Goal: Transaction & Acquisition: Purchase product/service

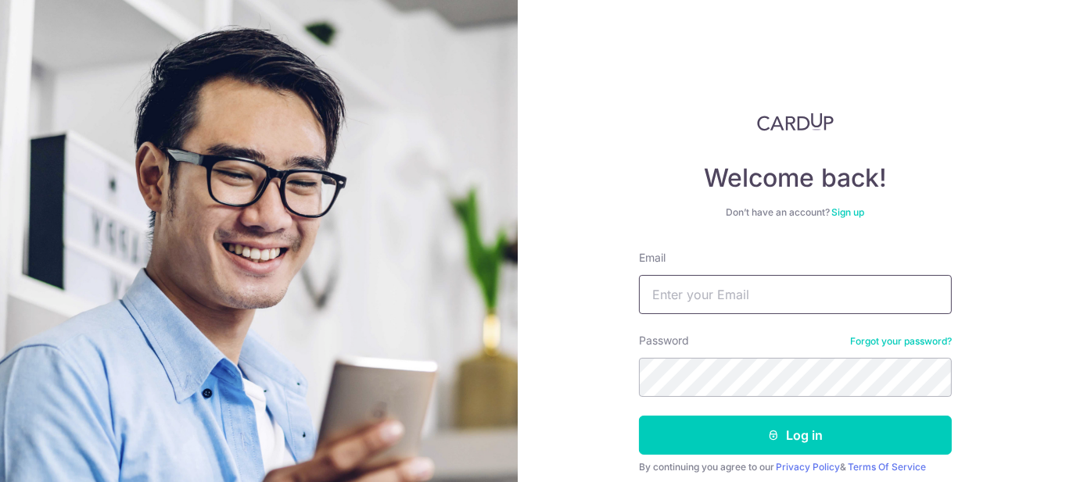
drag, startPoint x: 0, startPoint y: 0, endPoint x: 711, endPoint y: 297, distance: 770.2
click at [711, 297] on input "Email" at bounding box center [795, 294] width 313 height 39
type input "[EMAIL_ADDRESS][DOMAIN_NAME]"
click at [639, 416] on button "Log in" at bounding box center [795, 435] width 313 height 39
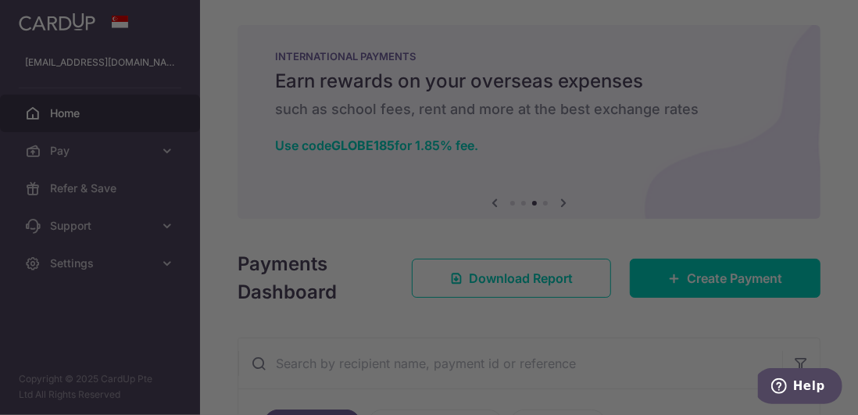
click at [525, 219] on div at bounding box center [433, 209] width 867 height 419
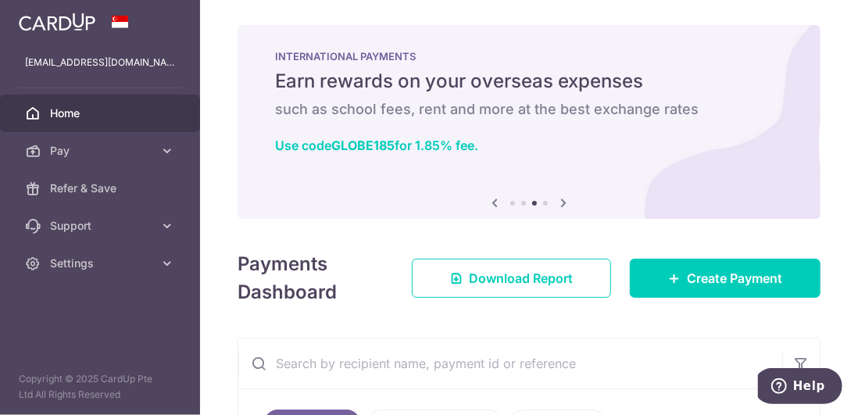
click at [70, 126] on link "Home" at bounding box center [100, 114] width 200 height 38
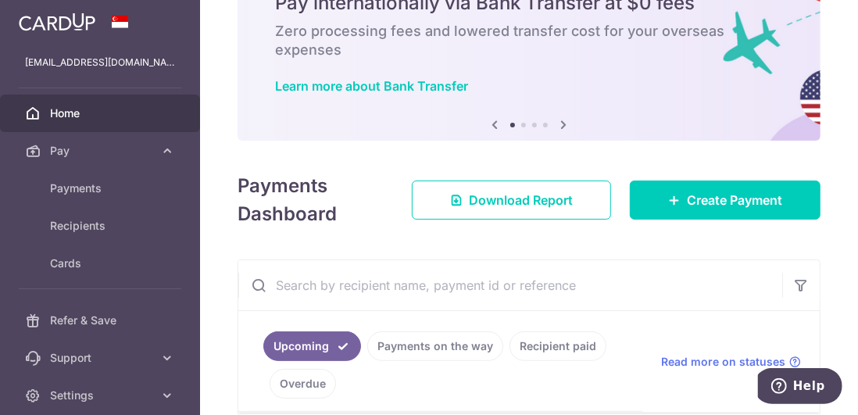
scroll to position [235, 0]
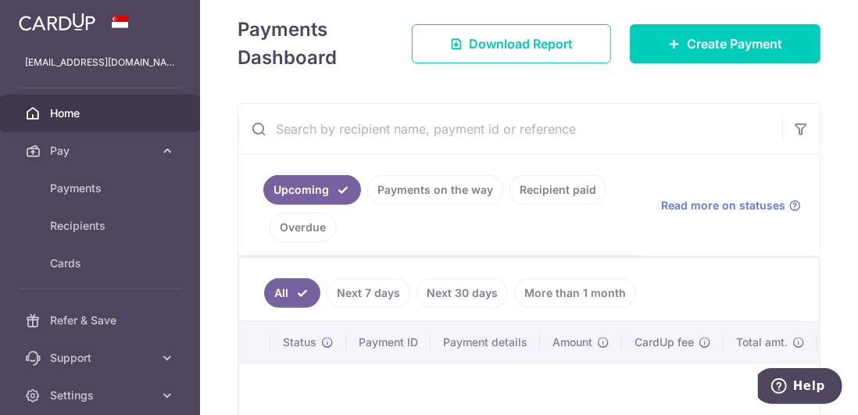
click at [419, 177] on link "Payments on the way" at bounding box center [435, 190] width 136 height 30
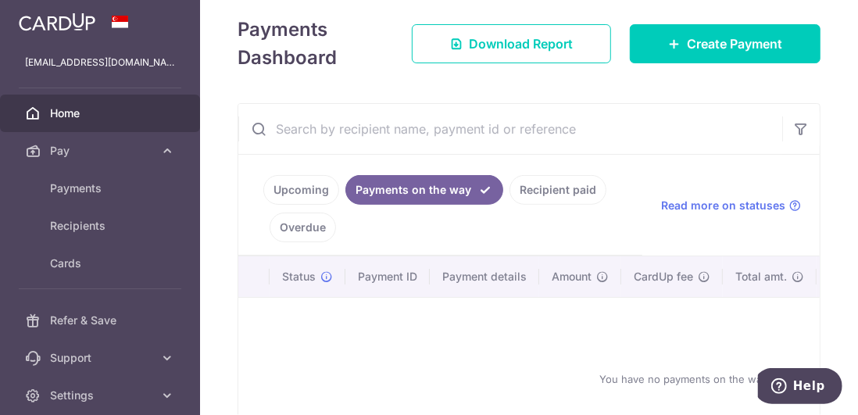
click at [532, 190] on link "Recipient paid" at bounding box center [558, 190] width 97 height 30
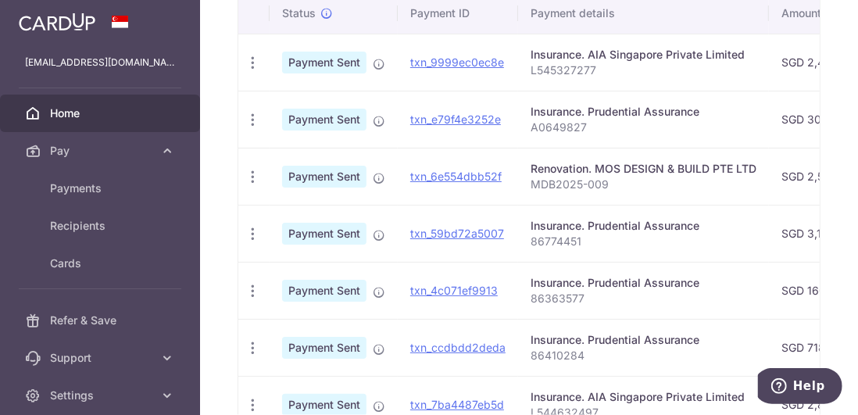
scroll to position [469, 0]
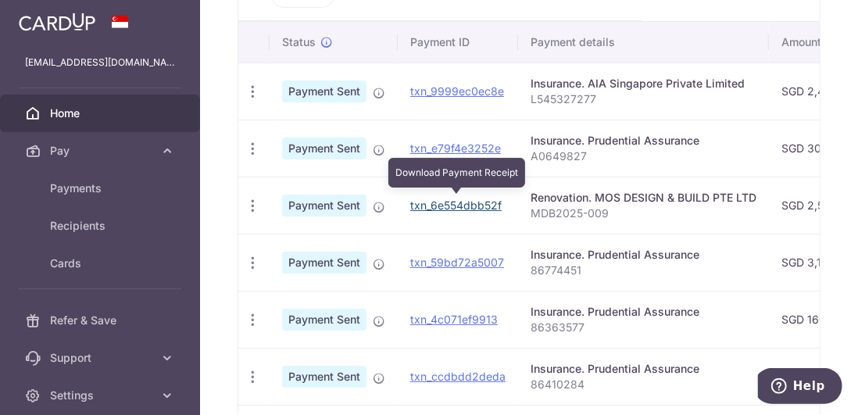
click at [451, 199] on link "txn_6e554dbb52f" at bounding box center [455, 205] width 91 height 13
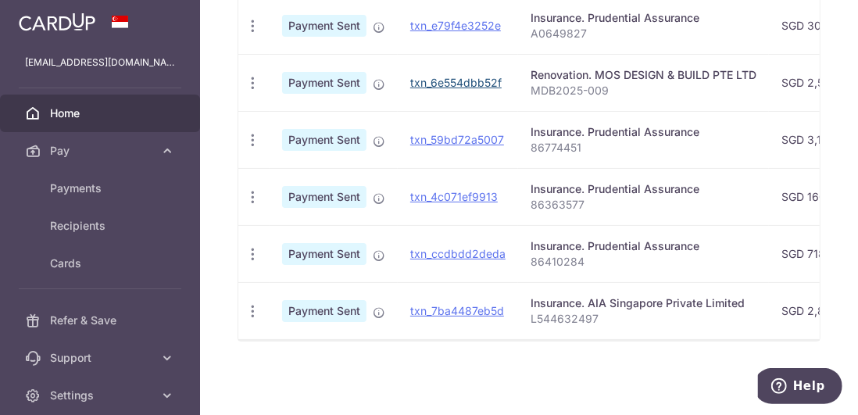
scroll to position [437, 0]
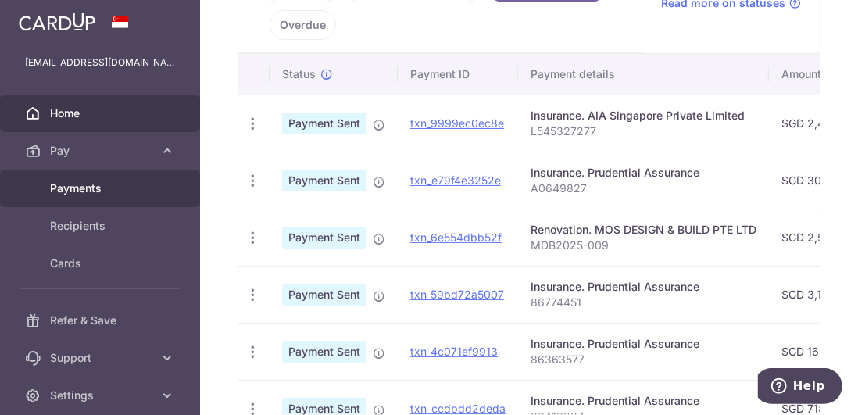
click at [91, 199] on link "Payments" at bounding box center [100, 189] width 200 height 38
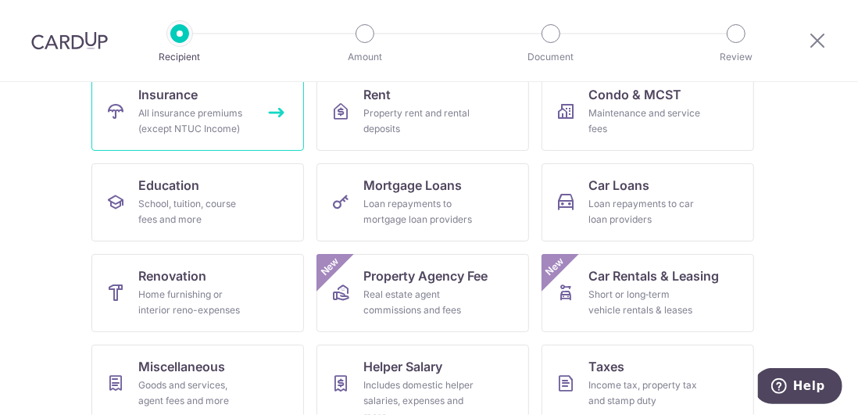
scroll to position [205, 0]
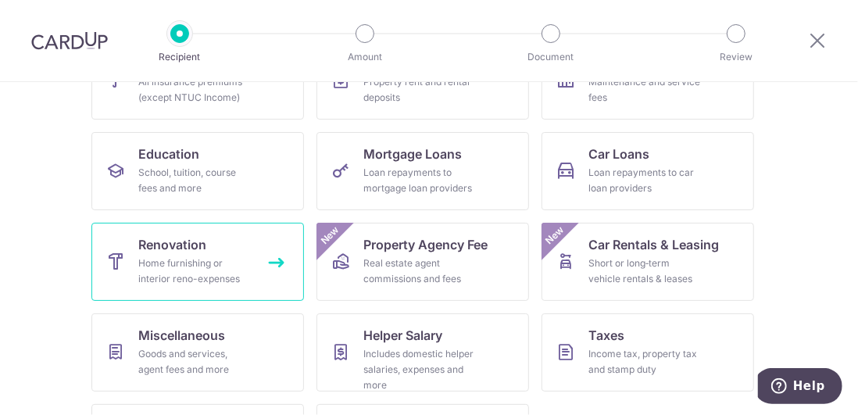
click at [245, 265] on div "Home furnishing or interior reno-expenses" at bounding box center [194, 271] width 113 height 31
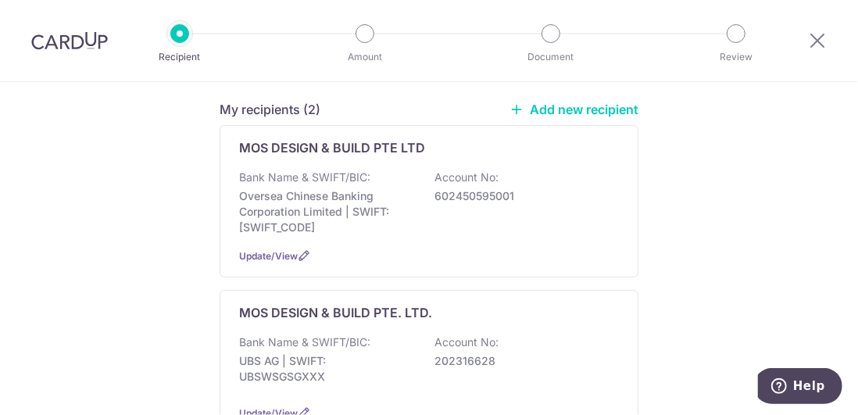
scroll to position [156, 0]
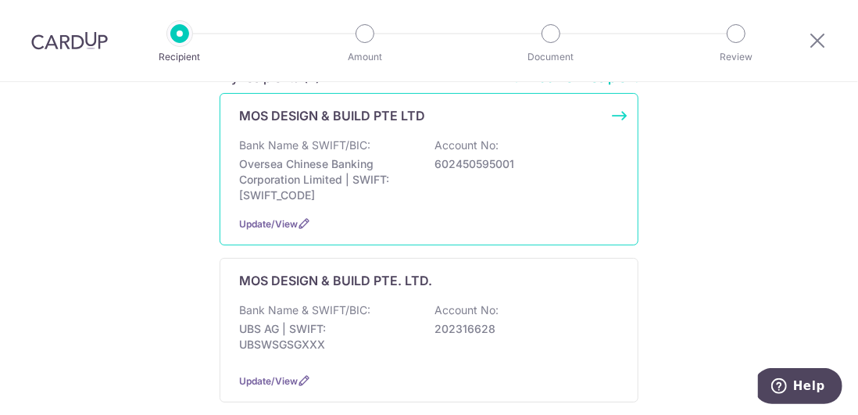
click at [446, 187] on div "Bank Name & SWIFT/BIC: Oversea Chinese Banking Corporation Limited | SWIFT: OCB…" at bounding box center [429, 171] width 380 height 66
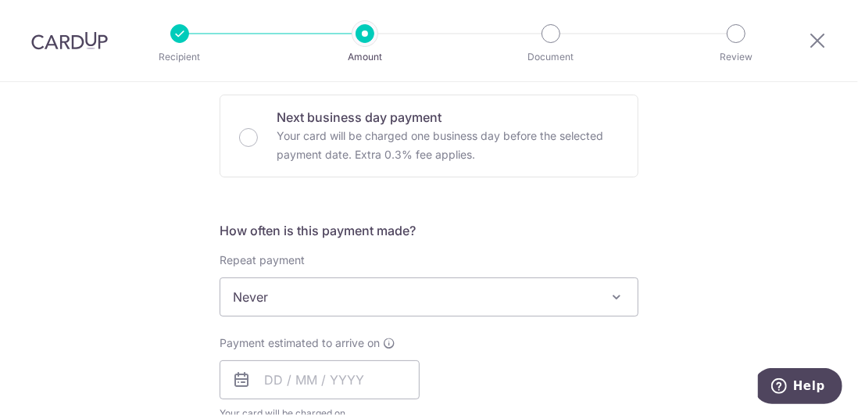
scroll to position [469, 0]
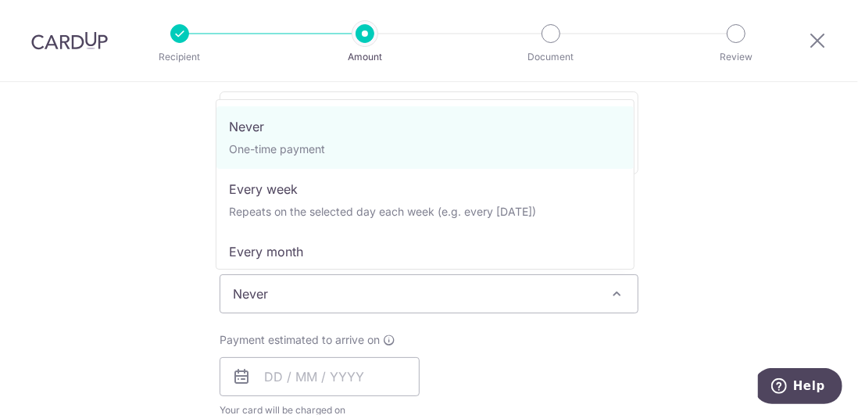
click at [318, 298] on span "Never" at bounding box center [428, 294] width 417 height 38
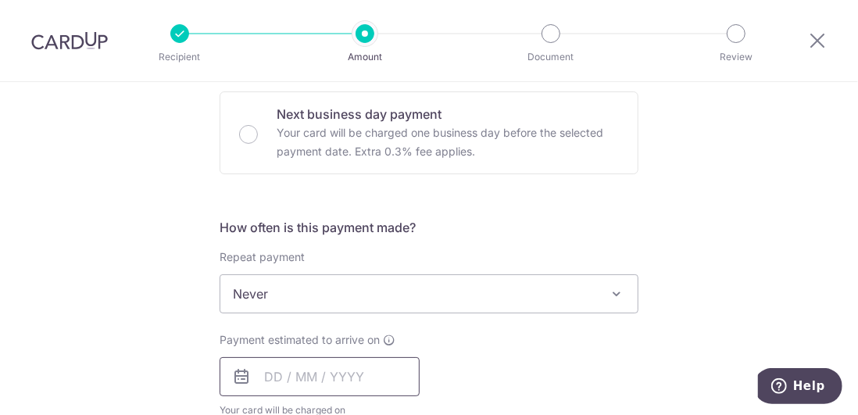
click at [313, 369] on input "text" at bounding box center [320, 376] width 200 height 39
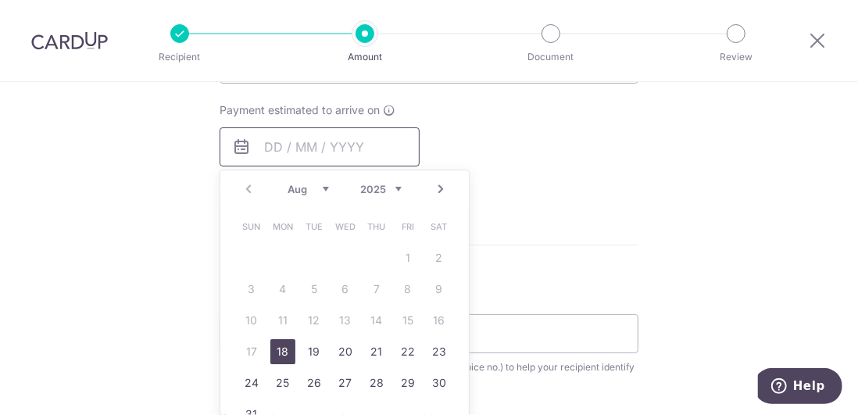
scroll to position [704, 0]
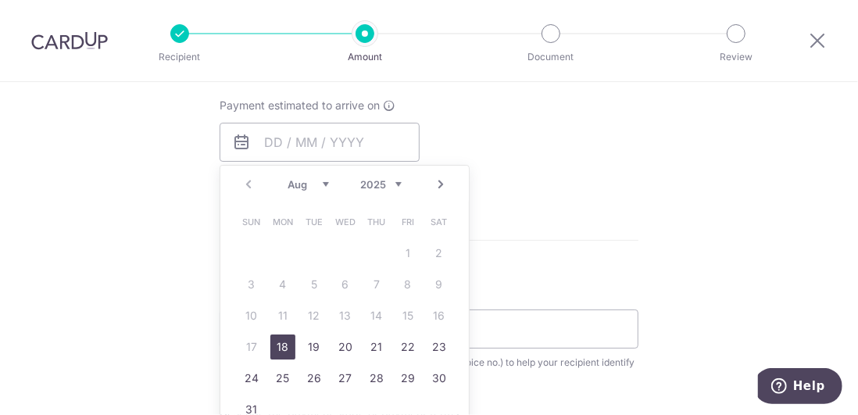
click at [277, 344] on link "18" at bounding box center [282, 347] width 25 height 25
type input "[DATE]"
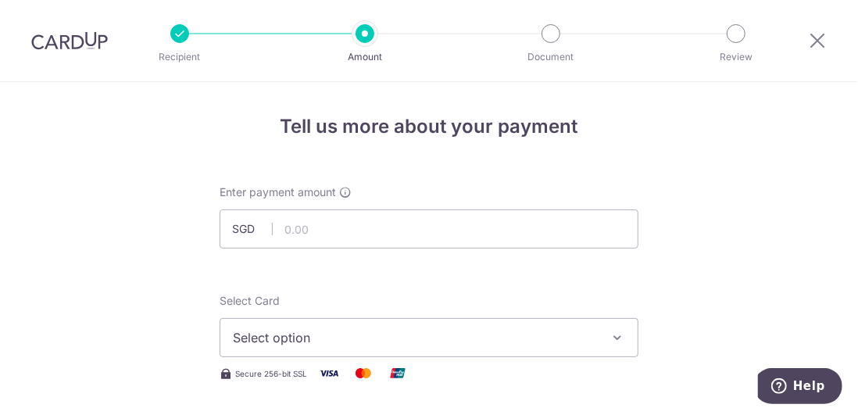
scroll to position [0, 0]
click at [299, 249] on div at bounding box center [266, 249] width 109 height 1
click at [299, 242] on input "text" at bounding box center [429, 229] width 419 height 39
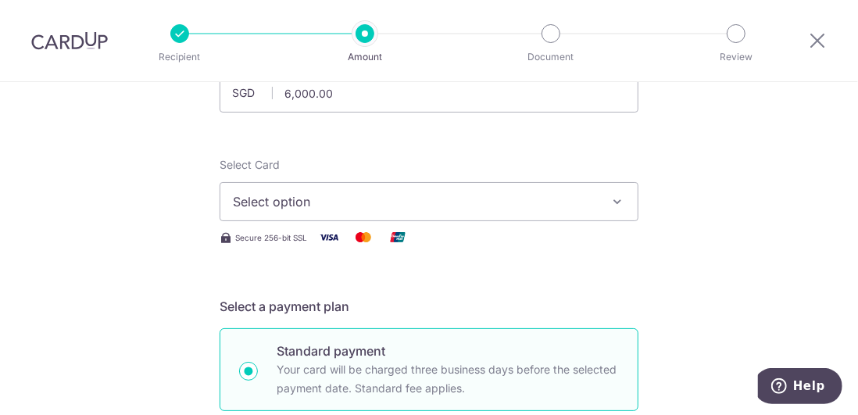
scroll to position [156, 0]
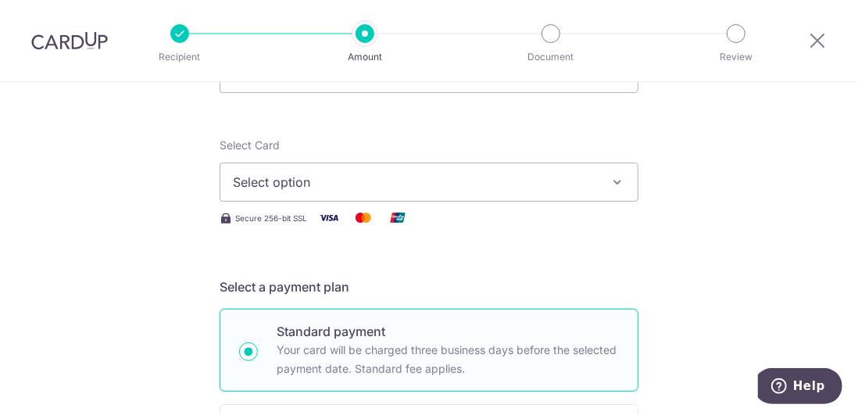
type input "6,000.00"
click at [311, 185] on span "Select option" at bounding box center [415, 182] width 364 height 19
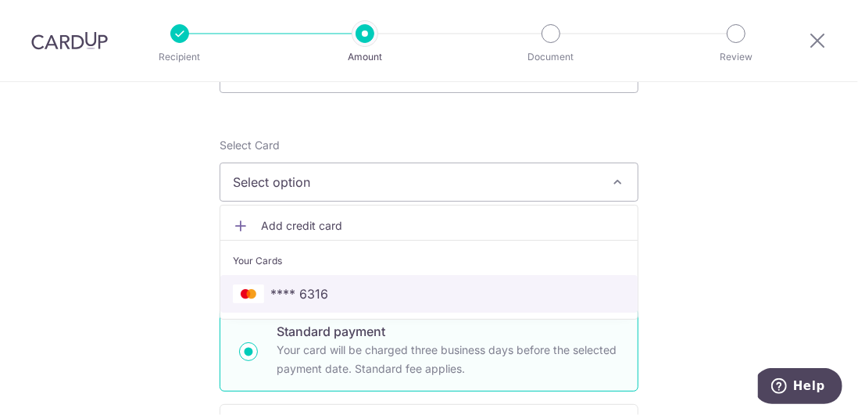
click at [354, 290] on span "**** 6316" at bounding box center [429, 294] width 392 height 19
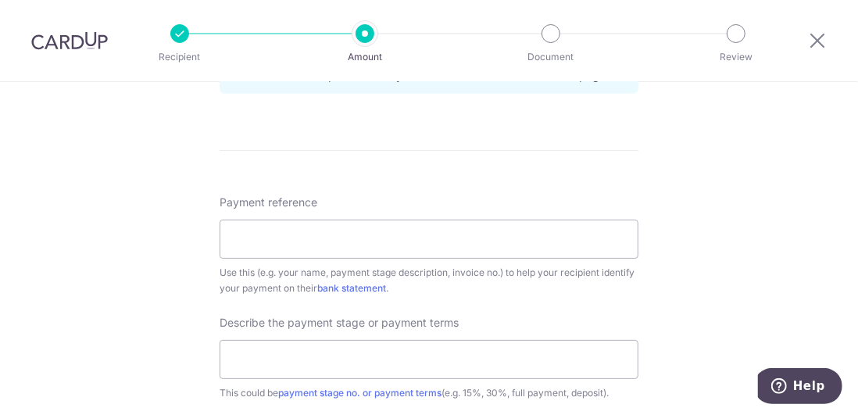
scroll to position [860, 0]
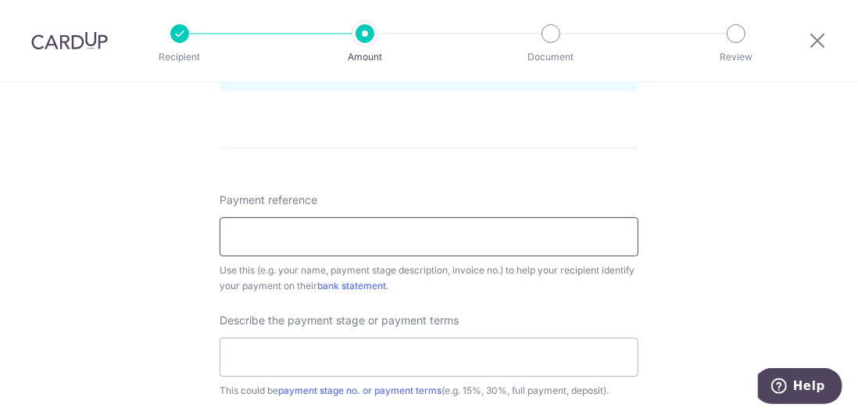
click at [303, 244] on input "Payment reference" at bounding box center [429, 236] width 419 height 39
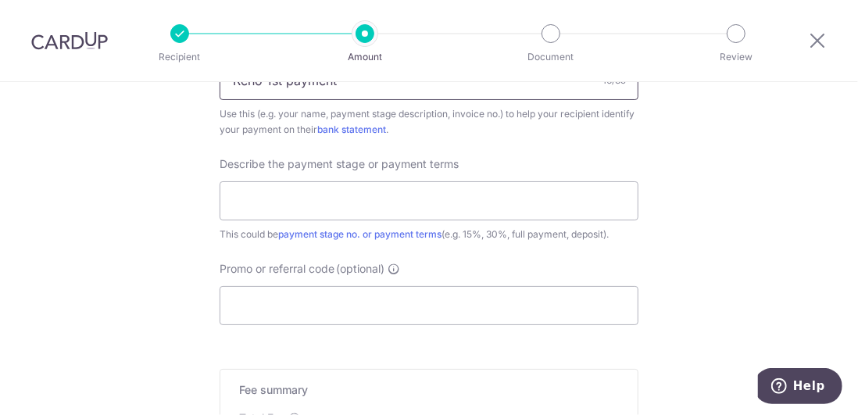
scroll to position [1094, 0]
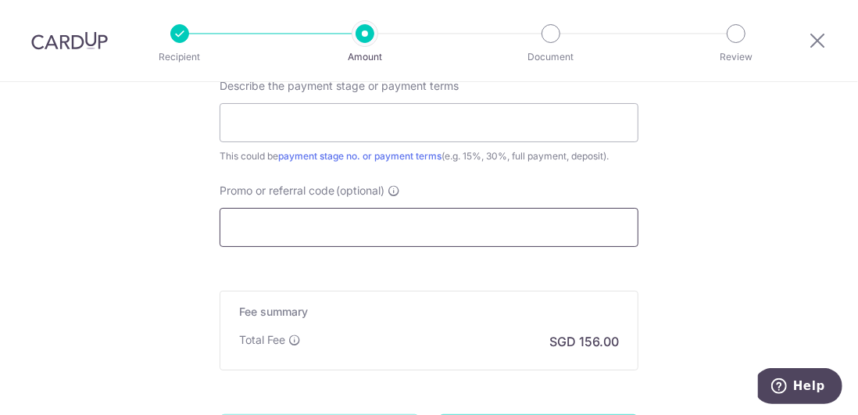
type input "Reno 1st payment"
click at [302, 221] on input "Promo or referral code (optional)" at bounding box center [429, 227] width 419 height 39
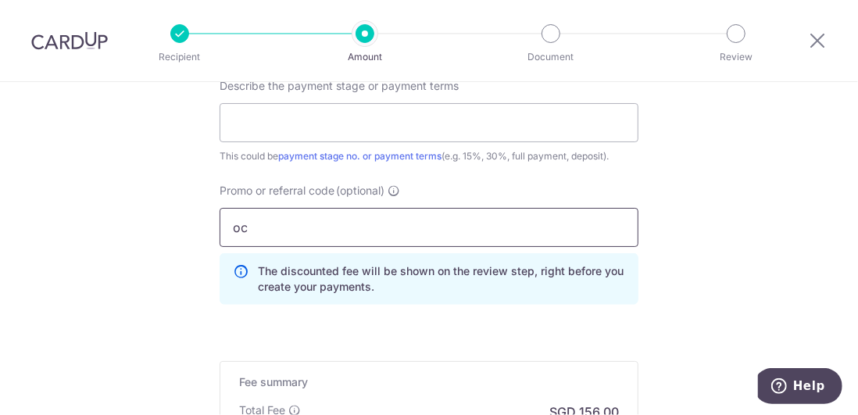
type input "o"
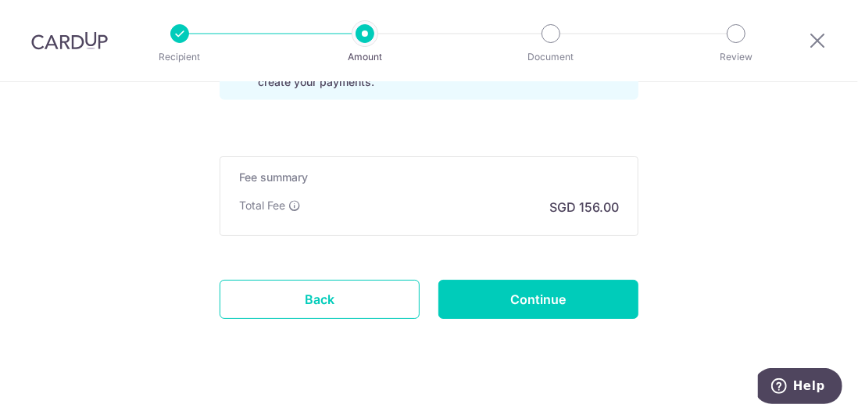
scroll to position [1315, 0]
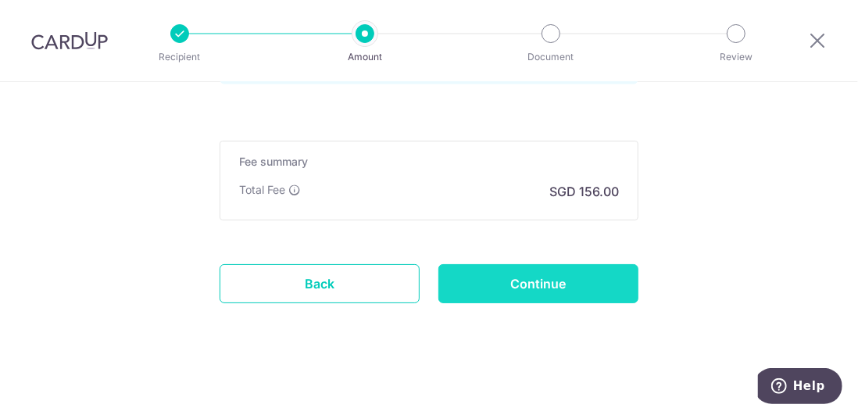
type input "OCBC90NMC"
click at [544, 275] on input "Continue" at bounding box center [539, 283] width 200 height 39
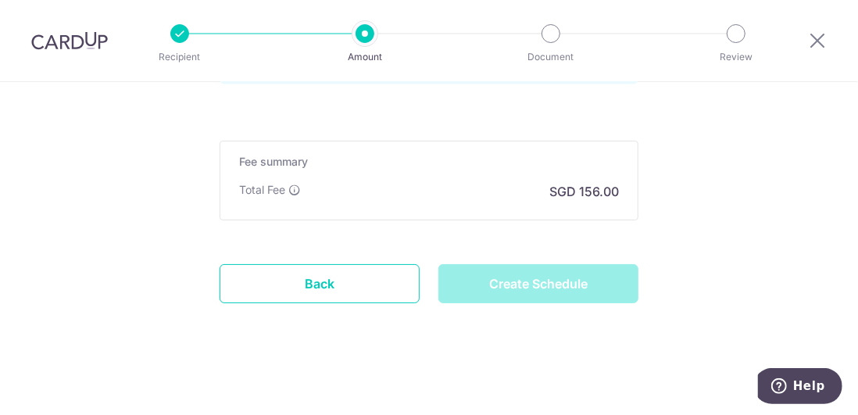
type input "Create Schedule"
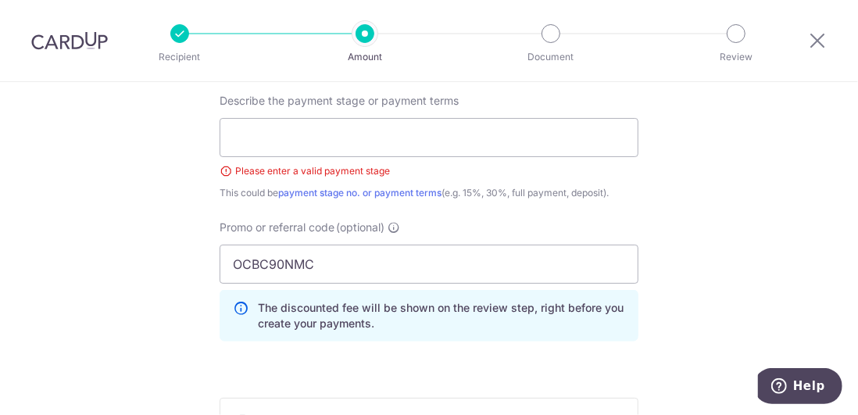
scroll to position [1001, 0]
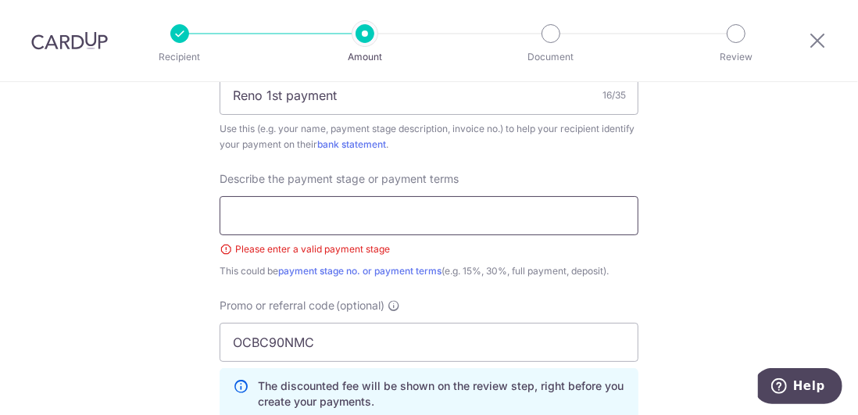
click at [539, 215] on input "text" at bounding box center [429, 215] width 419 height 39
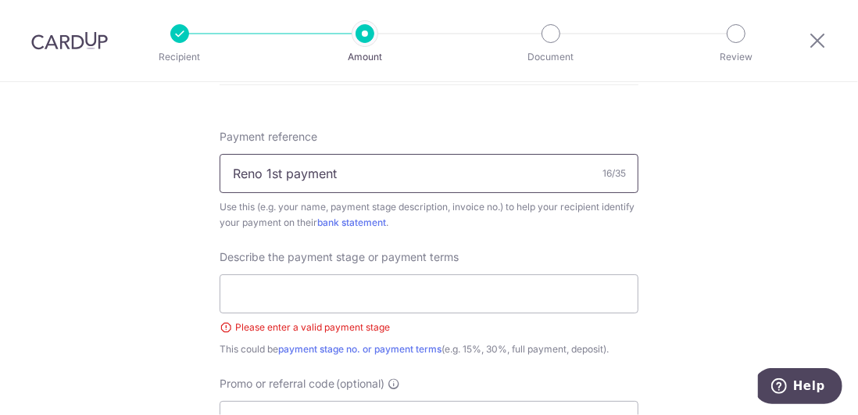
drag, startPoint x: 421, startPoint y: 173, endPoint x: 206, endPoint y: 167, distance: 214.3
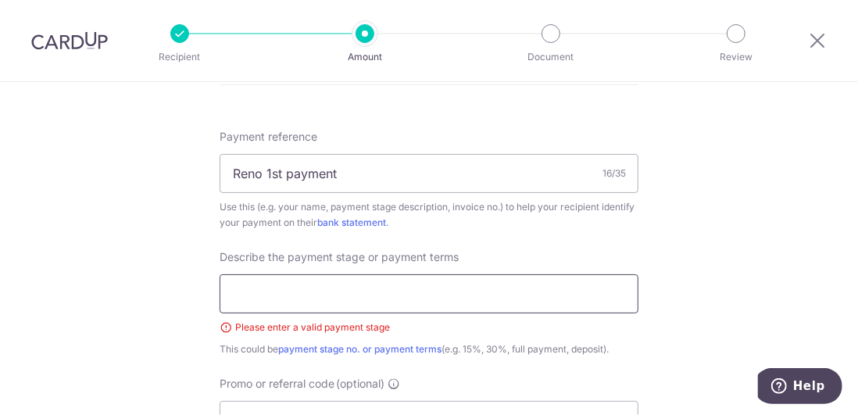
click at [289, 303] on input "text" at bounding box center [429, 293] width 419 height 39
paste input "Reno 1st payment"
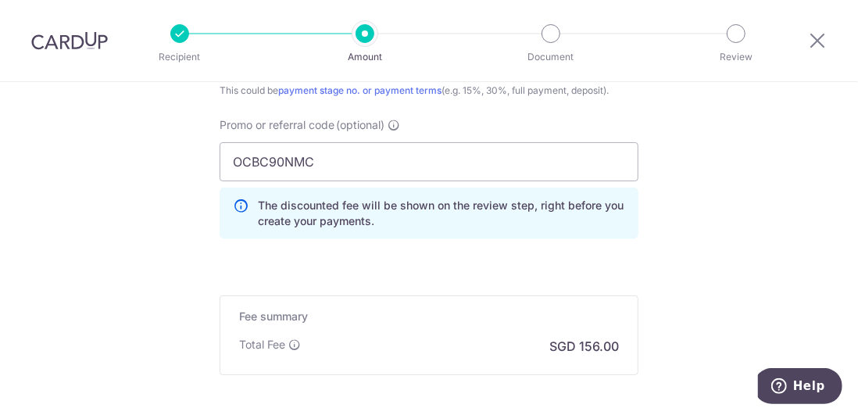
scroll to position [1236, 0]
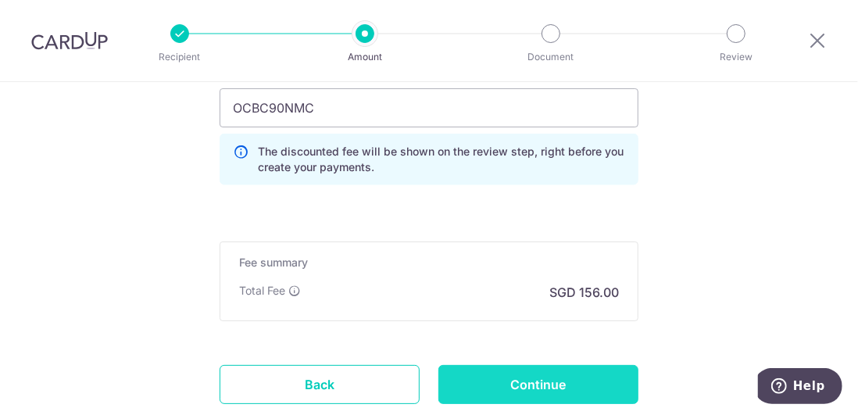
type input "Reno 1st payment"
click at [577, 389] on input "Continue" at bounding box center [539, 384] width 200 height 39
type input "Create Schedule"
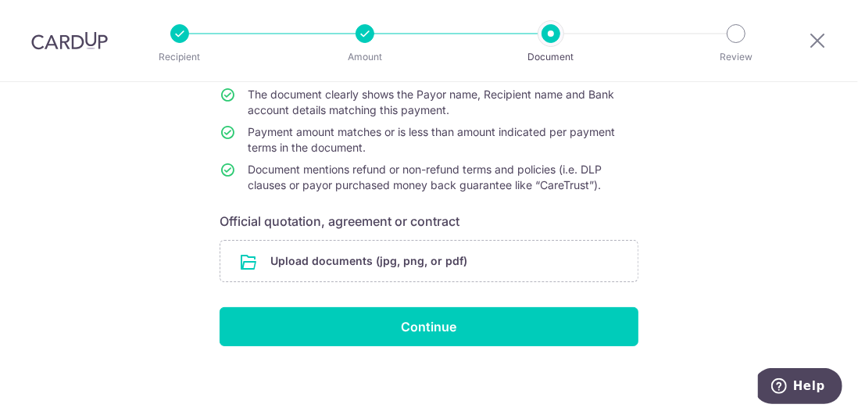
scroll to position [145, 0]
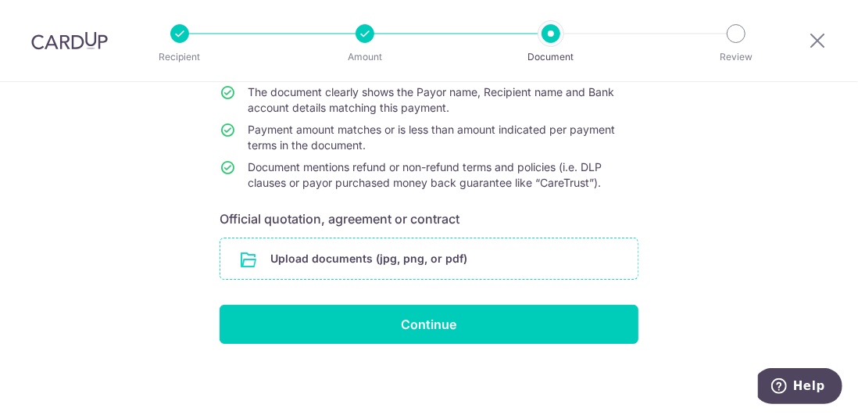
click at [403, 251] on input "file" at bounding box center [428, 258] width 417 height 41
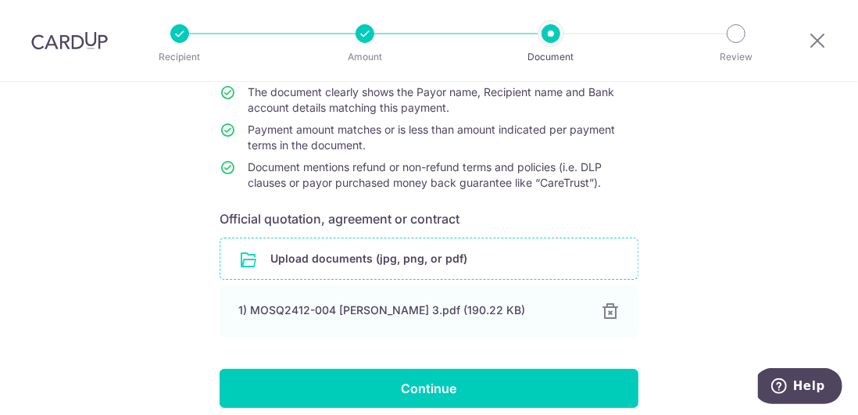
scroll to position [0, 0]
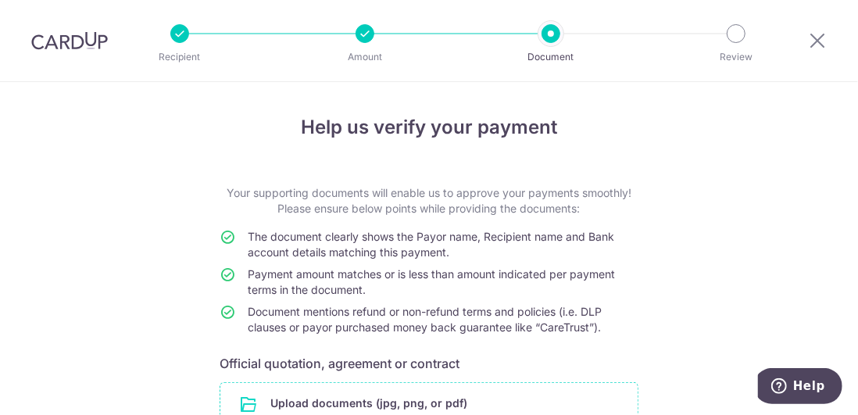
click at [364, 30] on div at bounding box center [365, 33] width 19 height 19
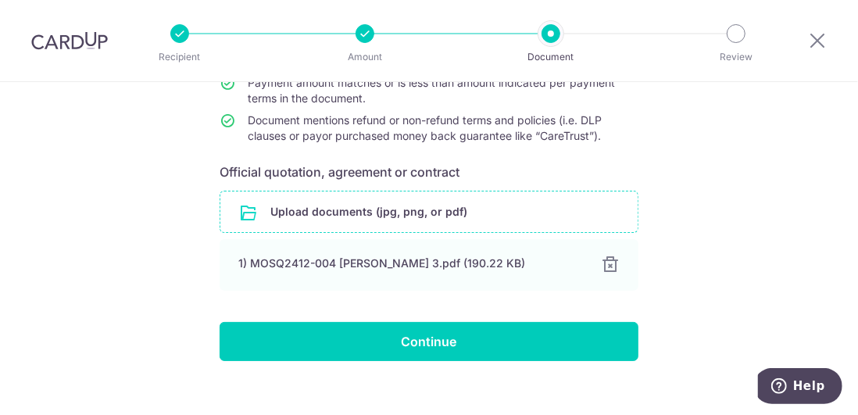
scroll to position [210, 0]
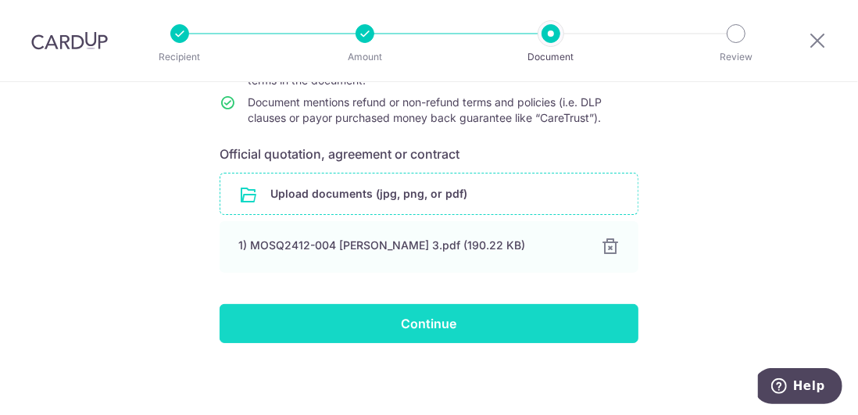
click at [404, 326] on input "Continue" at bounding box center [429, 323] width 419 height 39
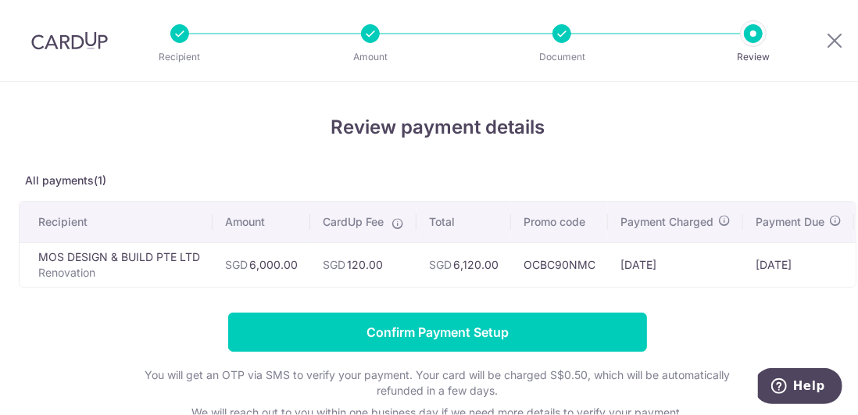
click at [331, 285] on td "SGD 120.00" at bounding box center [363, 264] width 106 height 45
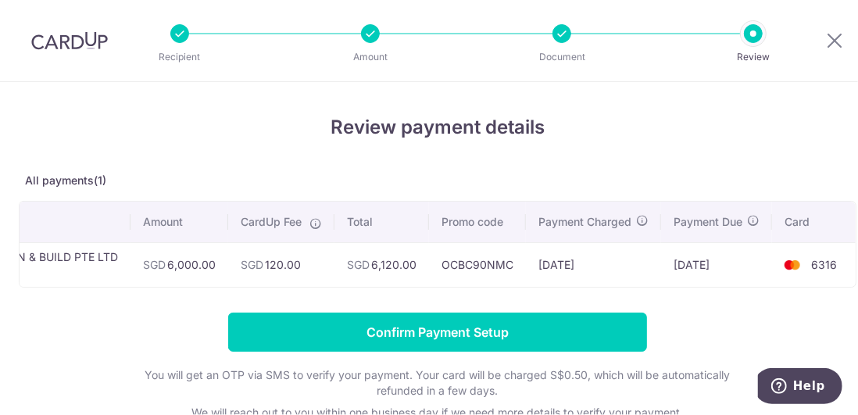
drag, startPoint x: 577, startPoint y: 299, endPoint x: 392, endPoint y: 303, distance: 185.3
click at [392, 303] on div "Review payment details All payments(1) Recipient Amount CardUp Fee Total Promo …" at bounding box center [438, 293] width 838 height 360
click at [174, 37] on div at bounding box center [179, 33] width 19 height 19
click at [63, 43] on img at bounding box center [69, 40] width 77 height 19
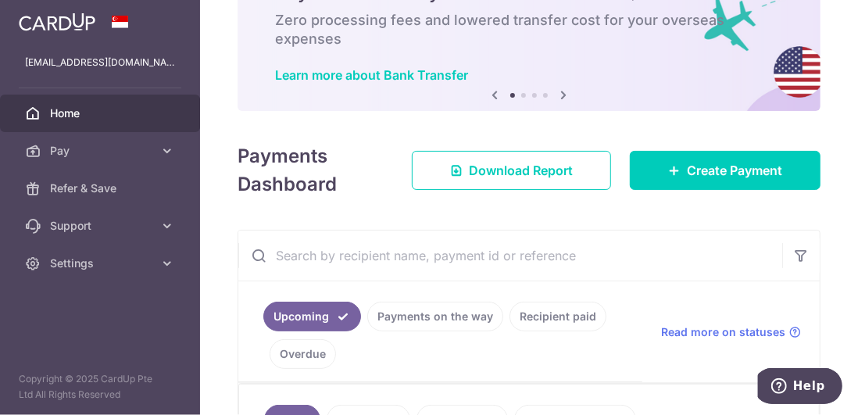
scroll to position [235, 0]
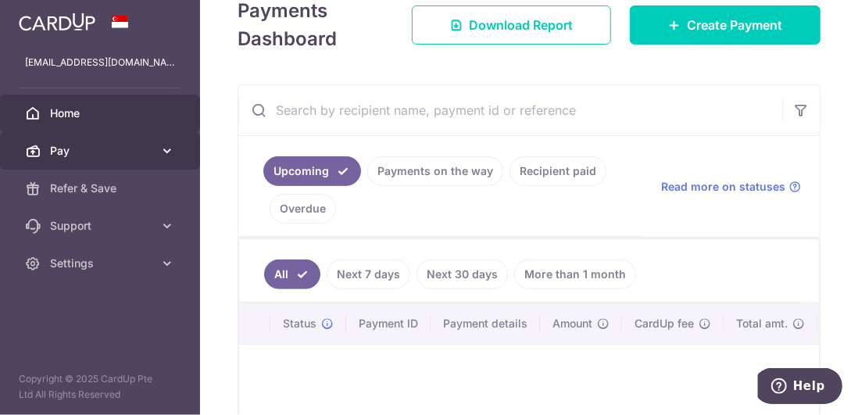
click at [104, 152] on span "Pay" at bounding box center [101, 151] width 103 height 16
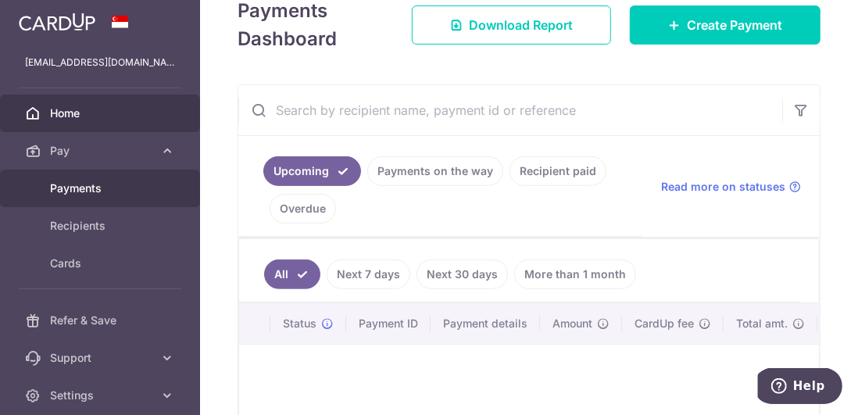
click at [97, 190] on span "Payments" at bounding box center [101, 189] width 103 height 16
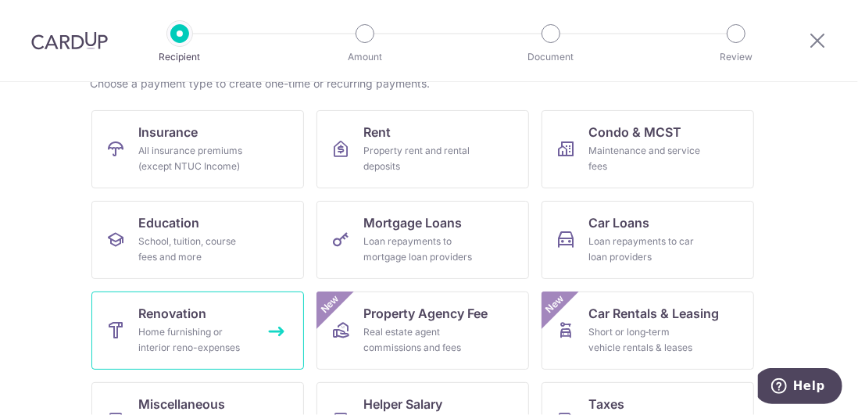
scroll to position [156, 0]
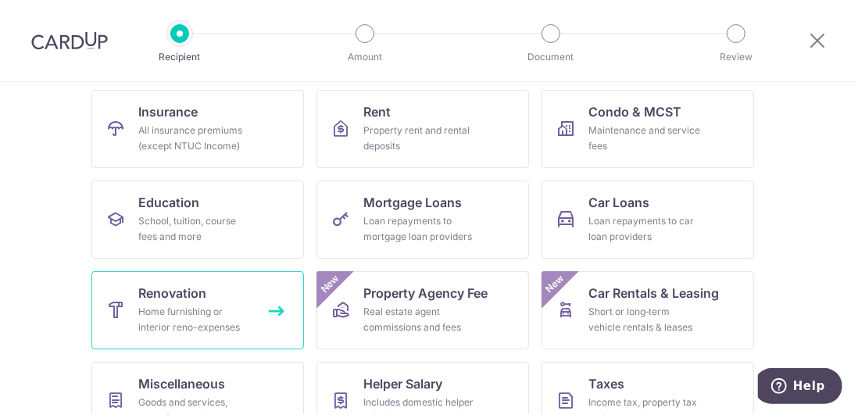
click at [229, 310] on div "Home furnishing or interior reno-expenses" at bounding box center [194, 319] width 113 height 31
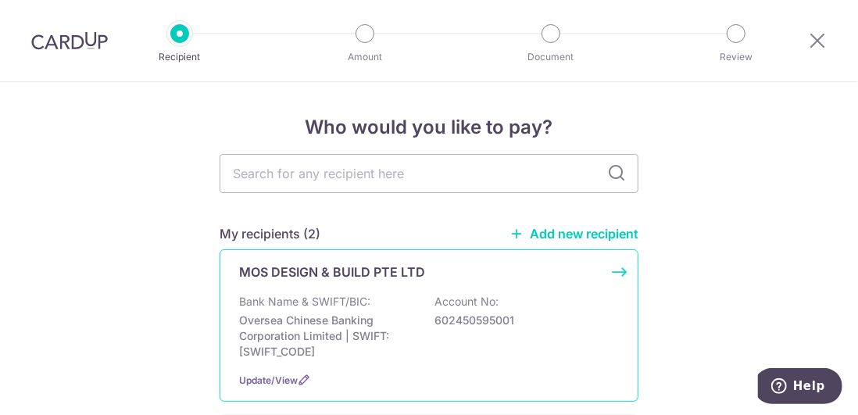
click at [468, 294] on p "Account No:" at bounding box center [467, 302] width 64 height 16
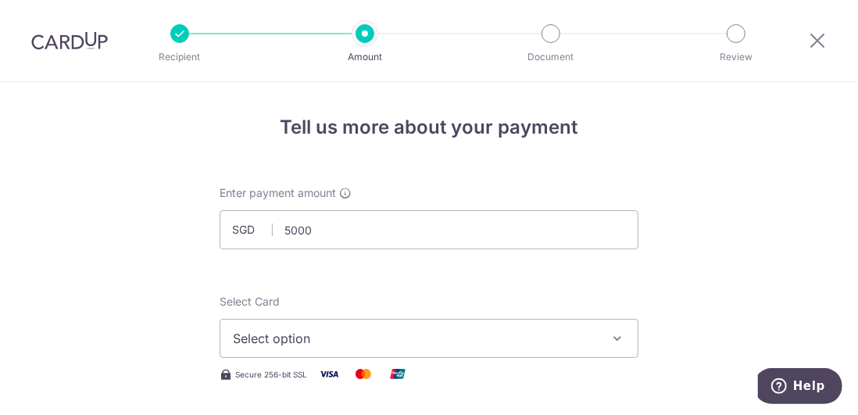
scroll to position [78, 0]
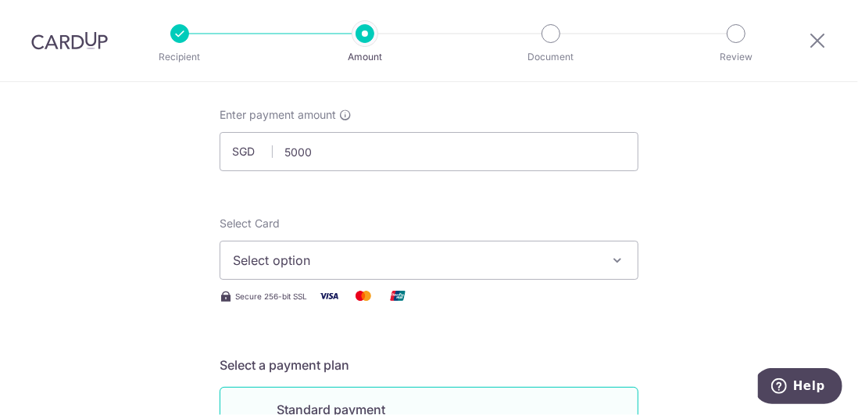
type input "5,000.00"
drag, startPoint x: 339, startPoint y: 263, endPoint x: 348, endPoint y: 266, distance: 9.9
click at [339, 262] on span "Select option" at bounding box center [415, 260] width 364 height 19
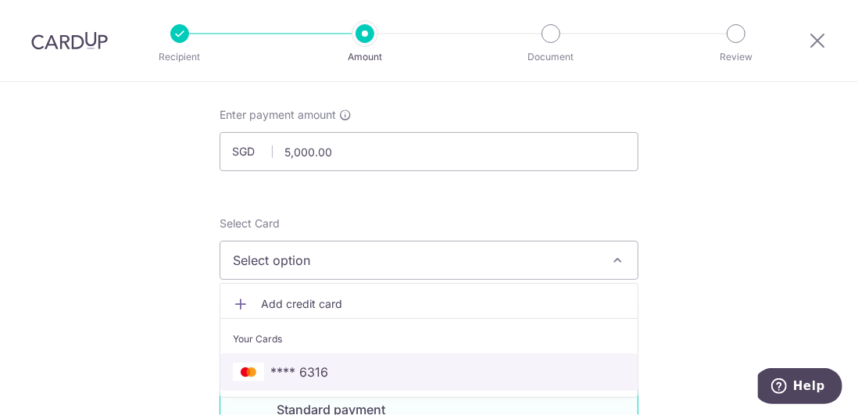
click at [338, 364] on span "**** 6316" at bounding box center [429, 372] width 392 height 19
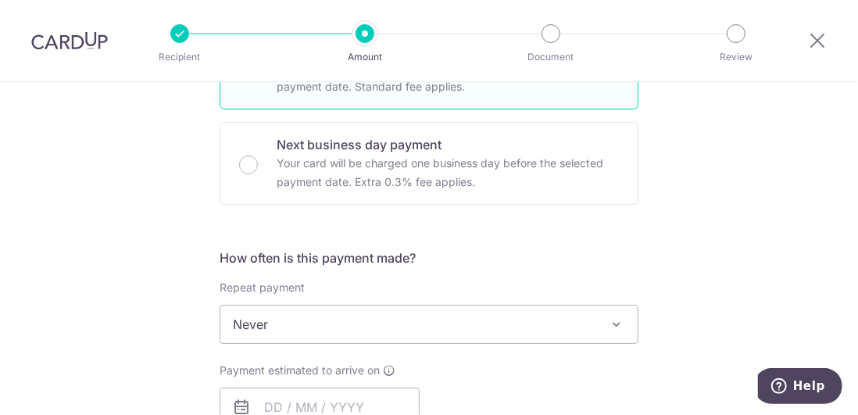
scroll to position [469, 0]
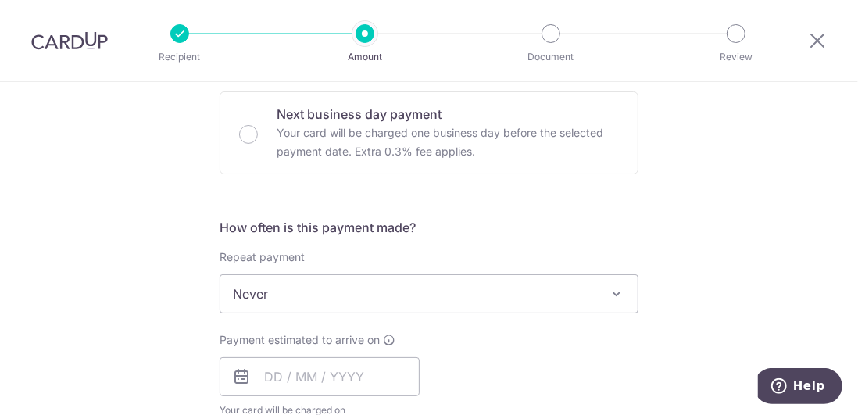
click at [314, 297] on span "Never" at bounding box center [428, 294] width 417 height 38
click at [316, 369] on input "text" at bounding box center [320, 376] width 200 height 39
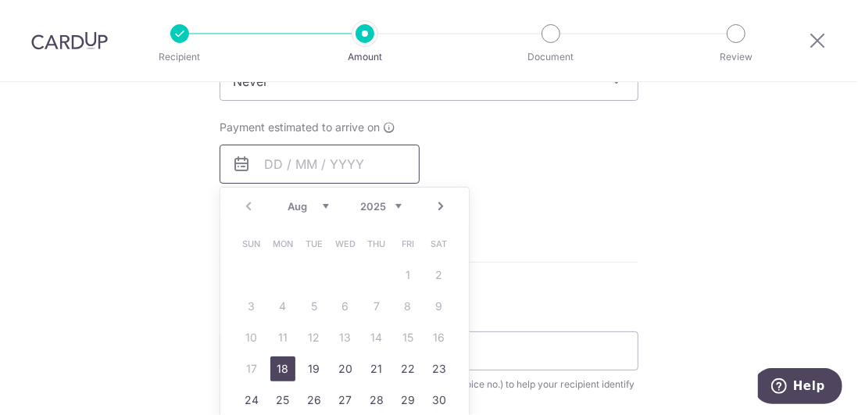
scroll to position [704, 0]
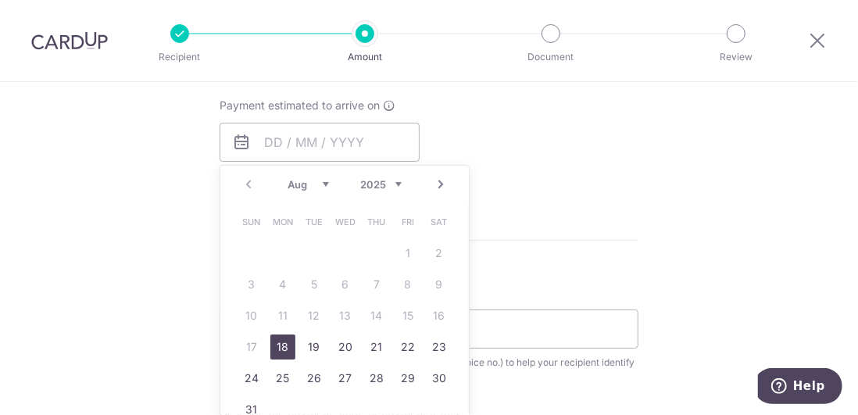
click at [278, 345] on link "18" at bounding box center [282, 347] width 25 height 25
type input "[DATE]"
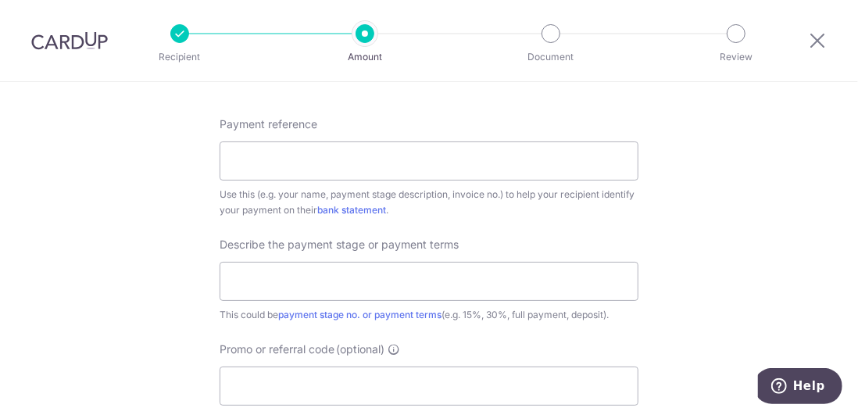
scroll to position [938, 0]
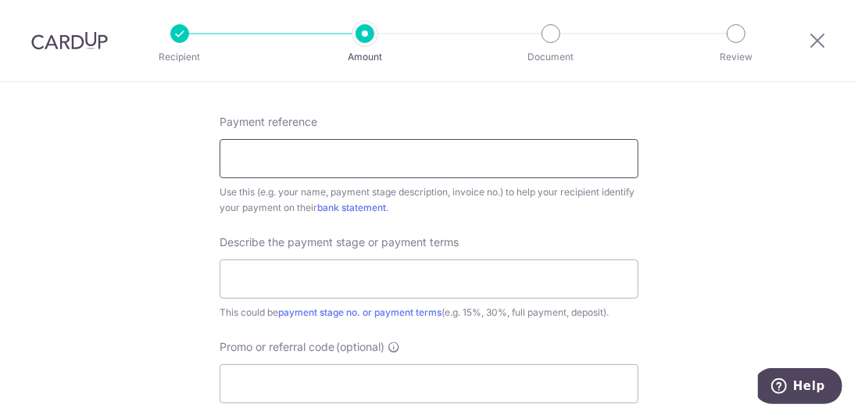
click at [295, 140] on input "Payment reference" at bounding box center [429, 158] width 419 height 39
type input "r"
type input "3"
drag, startPoint x: 441, startPoint y: 165, endPoint x: 138, endPoint y: 181, distance: 303.8
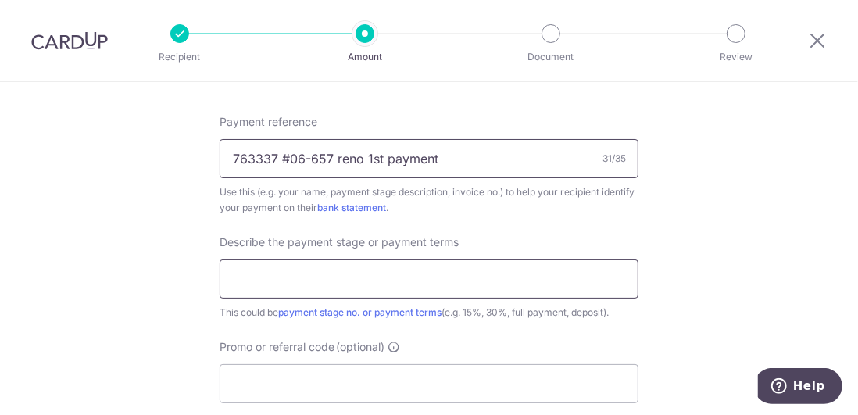
type input "763337 #06-657 reno 1st payment"
click at [300, 292] on input "text" at bounding box center [429, 279] width 419 height 39
paste input "763337 #06-657 reno 1st payment"
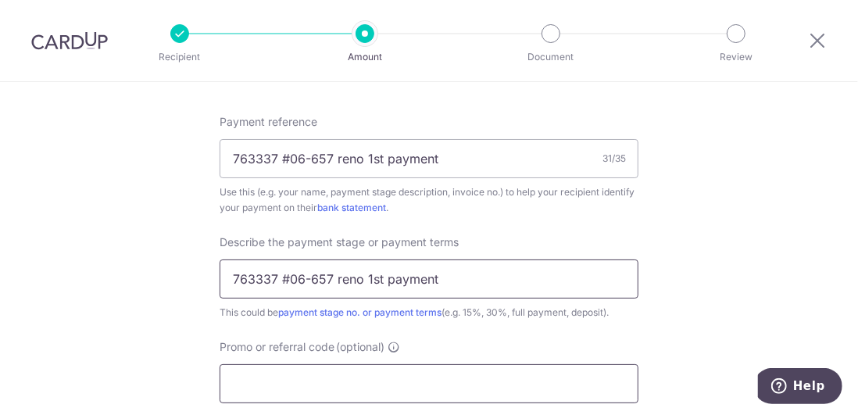
type input "763337 #06-657 reno 1st payment"
drag, startPoint x: 304, startPoint y: 369, endPoint x: 303, endPoint y: 379, distance: 10.2
click at [304, 375] on input "Promo or referral code (optional)" at bounding box center [429, 383] width 419 height 39
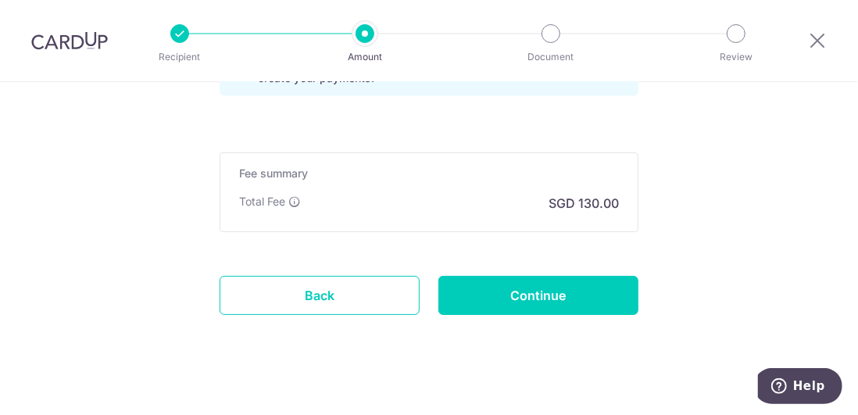
scroll to position [1315, 0]
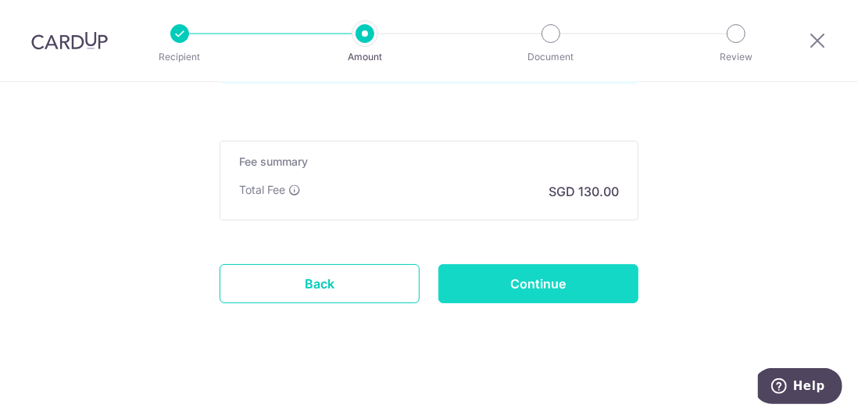
type input "OCBC90NMC"
click at [498, 273] on input "Continue" at bounding box center [539, 283] width 200 height 39
type input "Create Schedule"
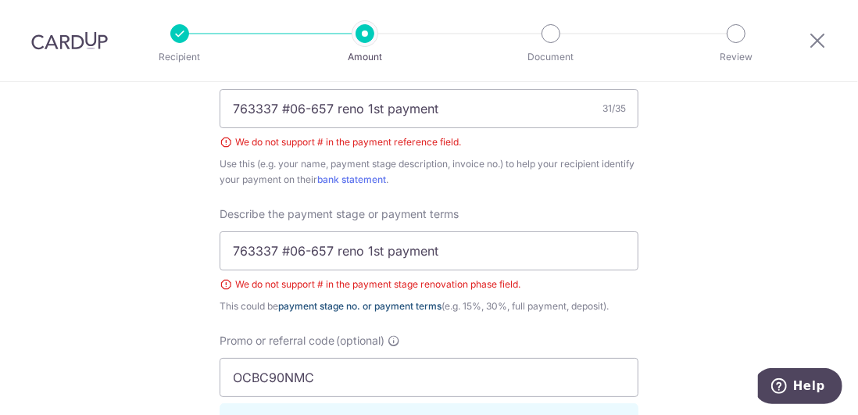
scroll to position [959, 0]
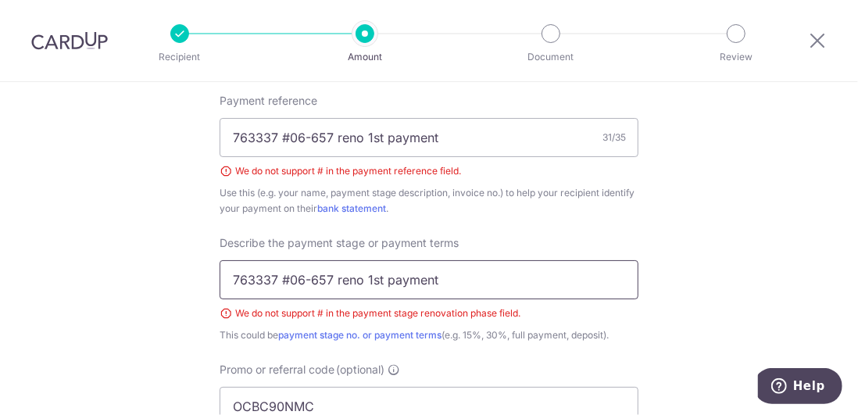
drag, startPoint x: 288, startPoint y: 275, endPoint x: 328, endPoint y: 288, distance: 41.3
click at [288, 274] on input "763337 #06-657 reno 1st payment" at bounding box center [429, 279] width 419 height 39
type input "763337 06-657 reno 1st payment"
click at [288, 134] on input "763337 #06-657 reno 1st payment" at bounding box center [429, 137] width 419 height 39
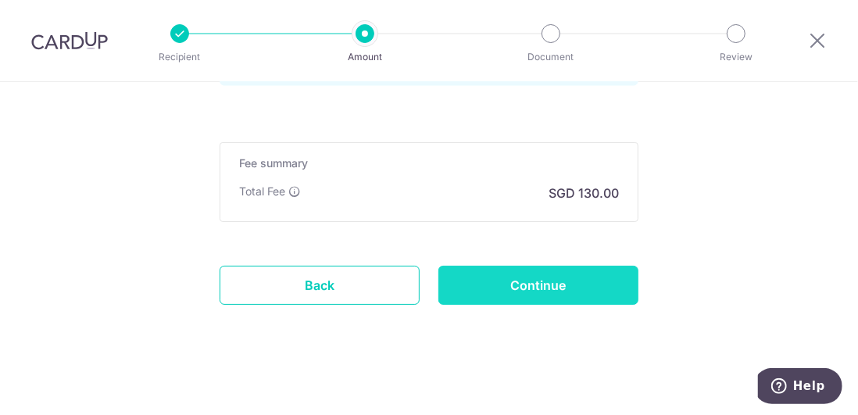
scroll to position [1359, 0]
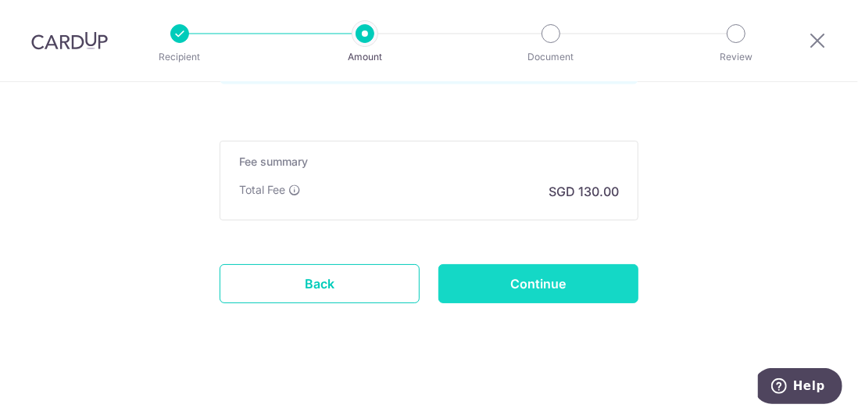
type input "763337 06-657 reno 1st payment"
click at [500, 285] on input "Continue" at bounding box center [539, 283] width 200 height 39
type input "Create Schedule"
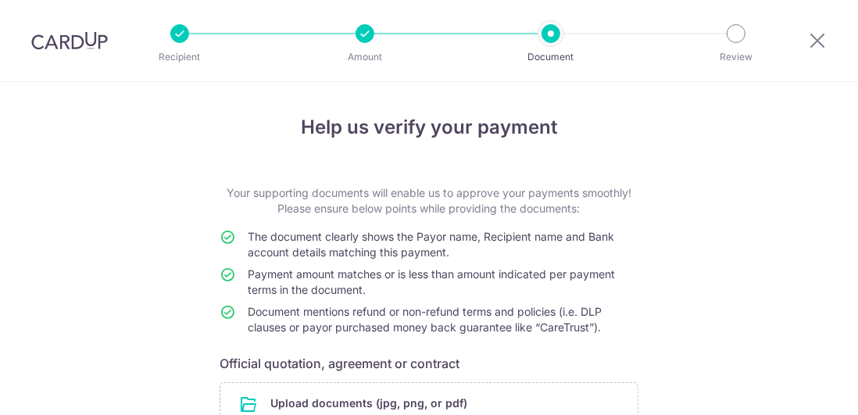
scroll to position [145, 0]
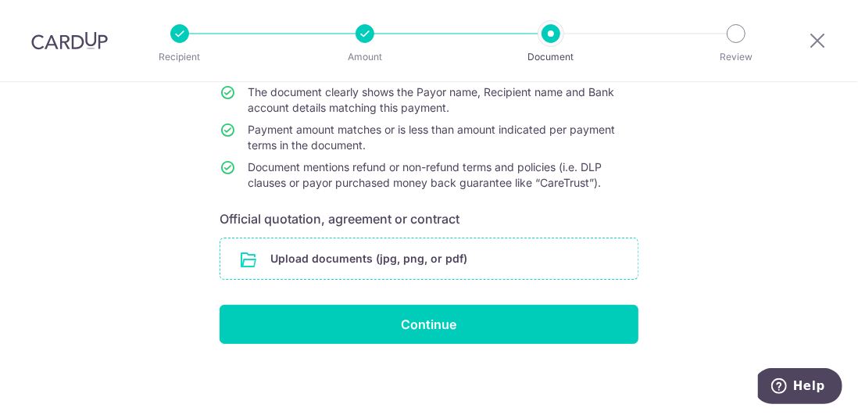
click at [352, 256] on input "file" at bounding box center [428, 258] width 417 height 41
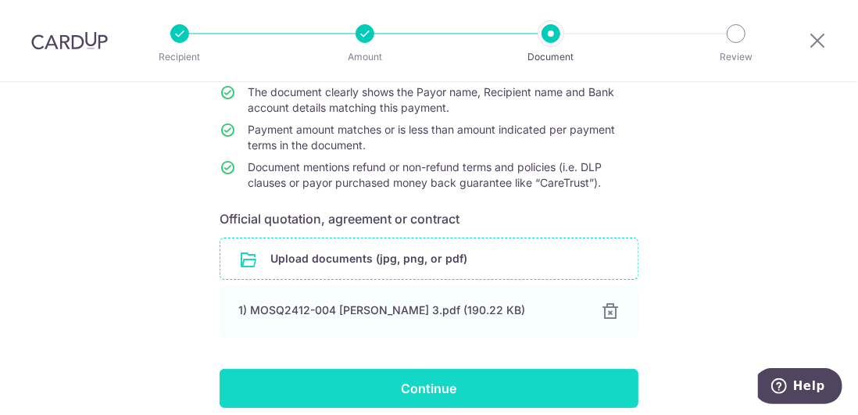
click at [478, 380] on input "Continue" at bounding box center [429, 388] width 419 height 39
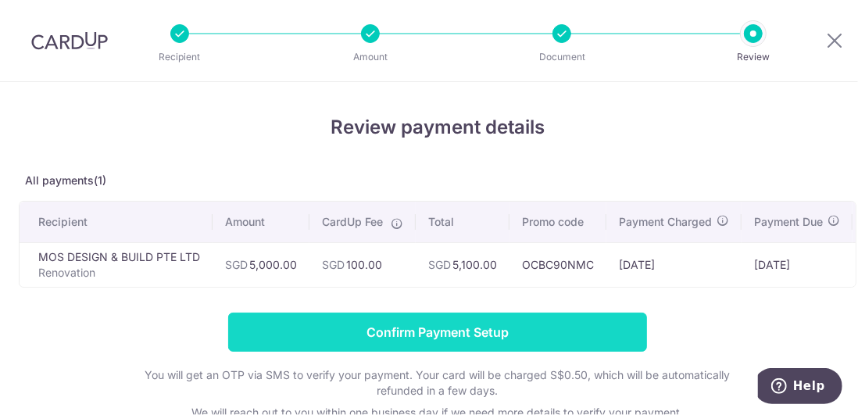
click at [500, 342] on input "Confirm Payment Setup" at bounding box center [437, 332] width 419 height 39
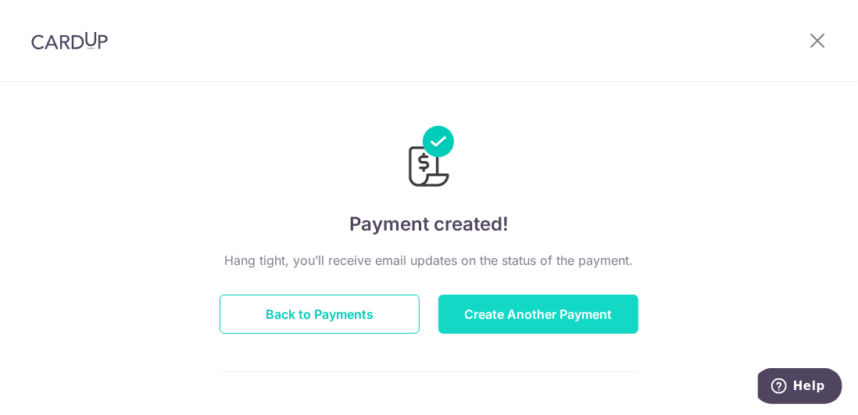
click at [488, 322] on button "Create Another Payment" at bounding box center [539, 314] width 200 height 39
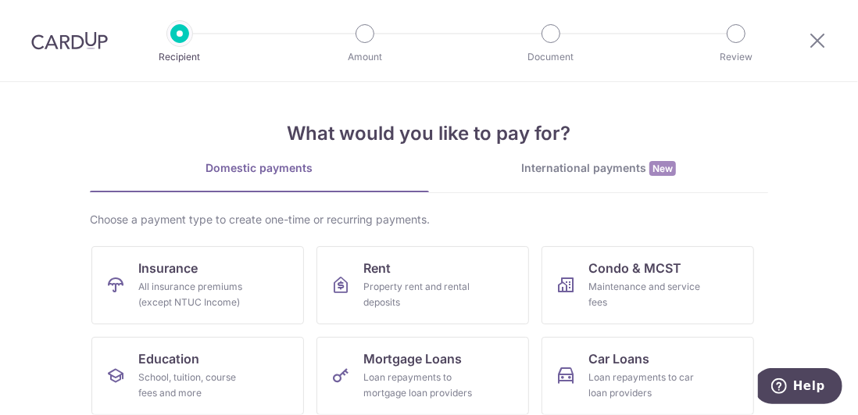
click at [63, 41] on img at bounding box center [69, 40] width 77 height 19
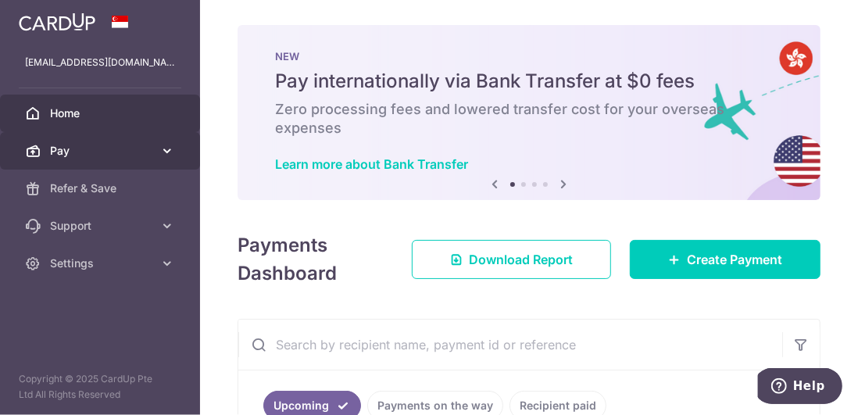
click at [115, 141] on link "Pay" at bounding box center [100, 151] width 200 height 38
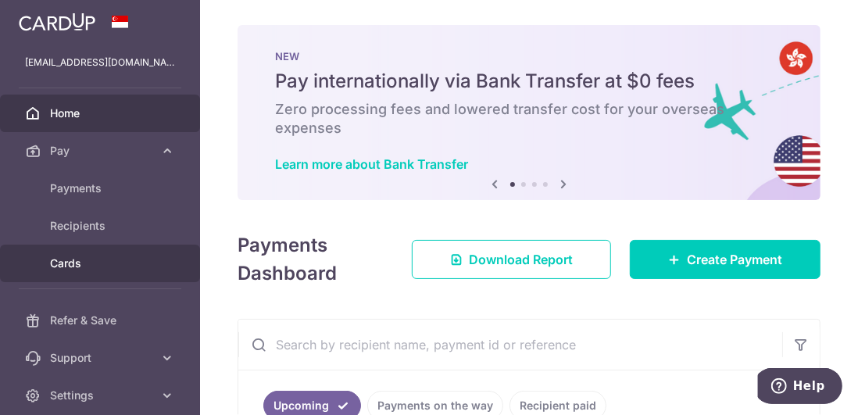
click at [66, 253] on link "Cards" at bounding box center [100, 264] width 200 height 38
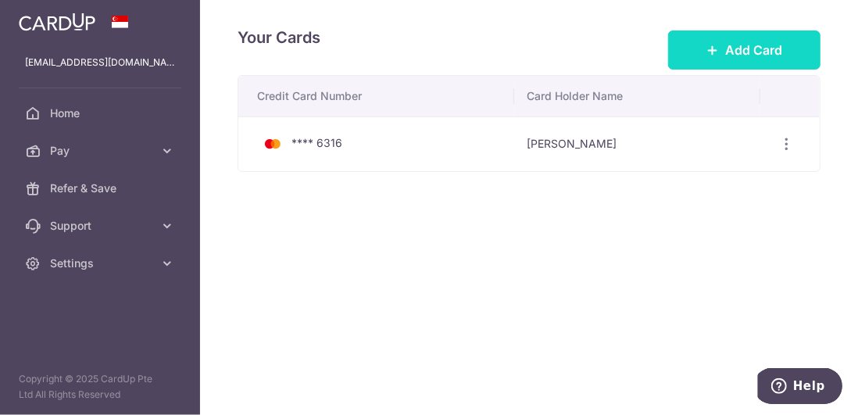
click at [724, 54] on button "Add Card" at bounding box center [744, 49] width 152 height 39
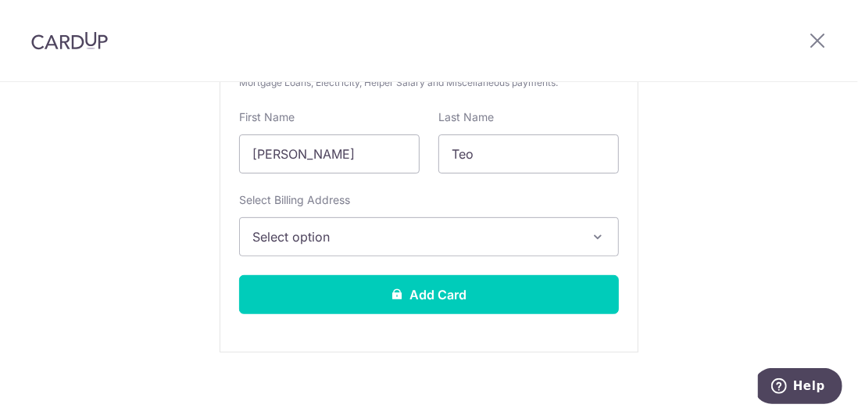
scroll to position [321, 0]
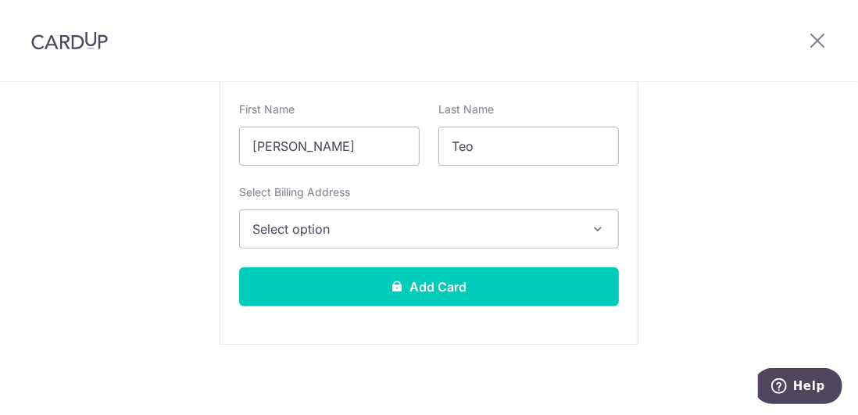
click at [295, 220] on span "Select option" at bounding box center [415, 229] width 325 height 19
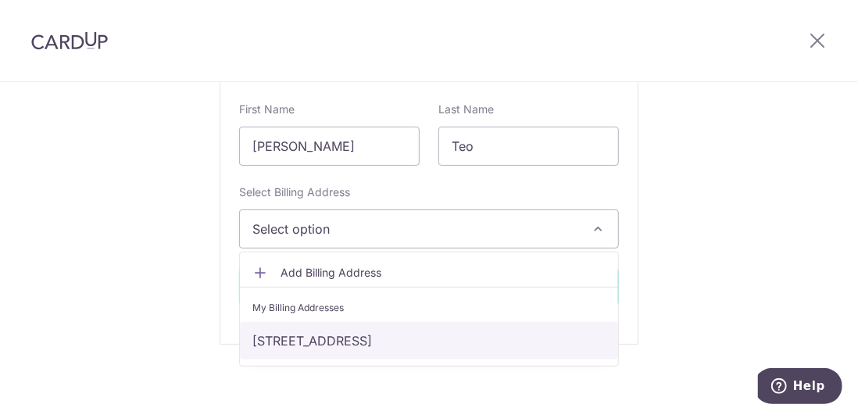
click at [336, 342] on link "[STREET_ADDRESS]" at bounding box center [429, 341] width 378 height 38
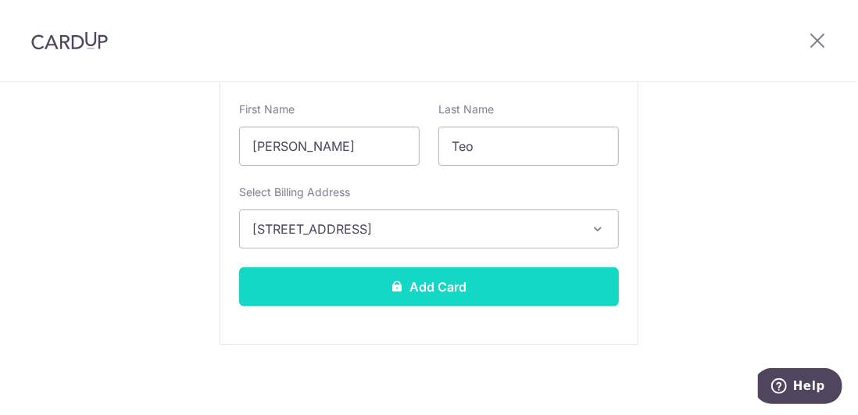
click at [379, 290] on button "Add Card" at bounding box center [429, 286] width 380 height 39
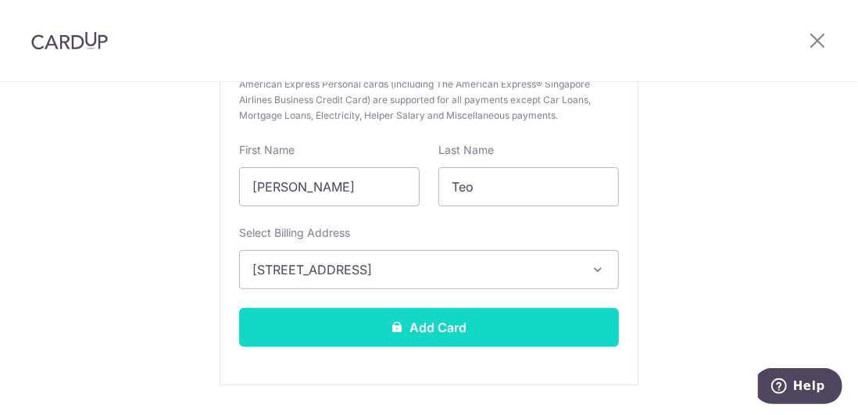
scroll to position [361, 0]
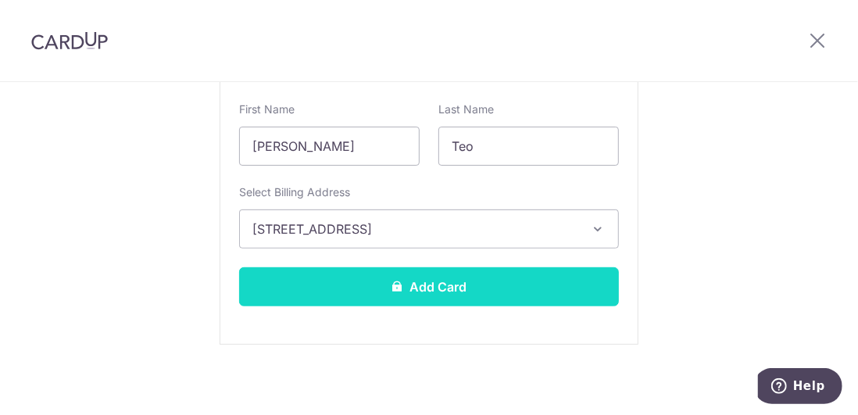
click at [427, 291] on button "Add Card" at bounding box center [429, 286] width 380 height 39
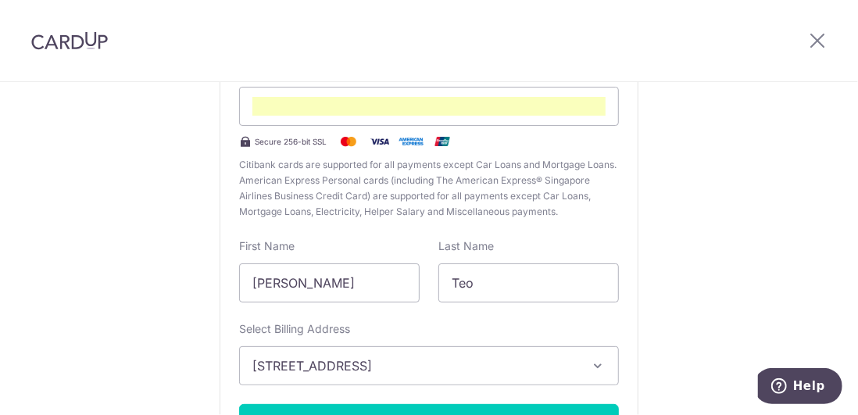
scroll to position [205, 0]
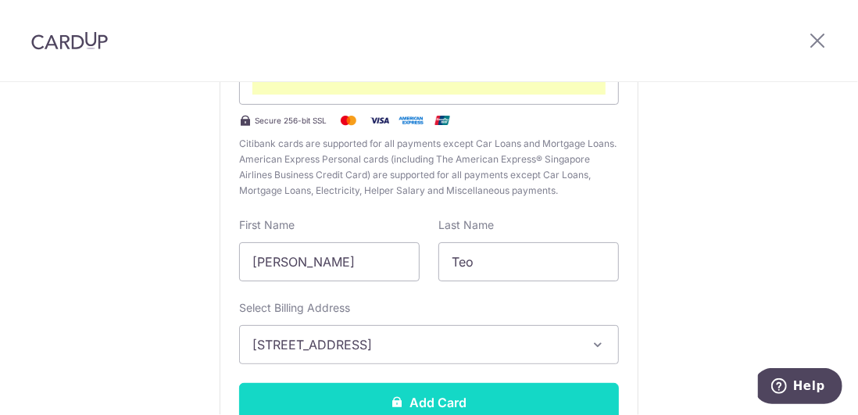
click at [412, 411] on button "Add Card" at bounding box center [429, 402] width 380 height 39
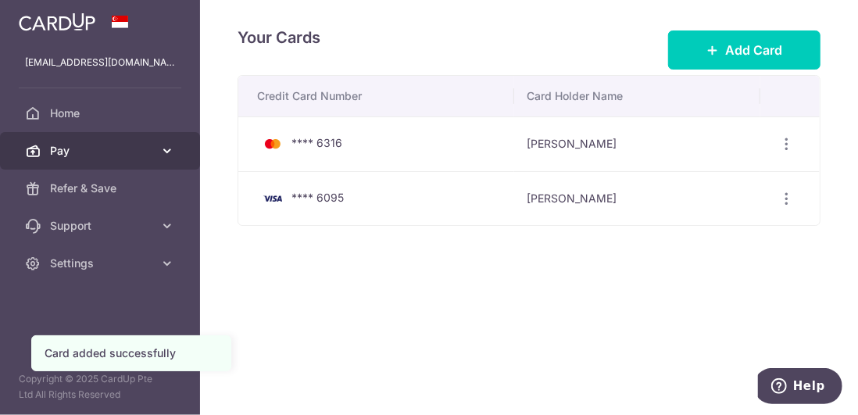
click at [75, 156] on span "Pay" at bounding box center [101, 151] width 103 height 16
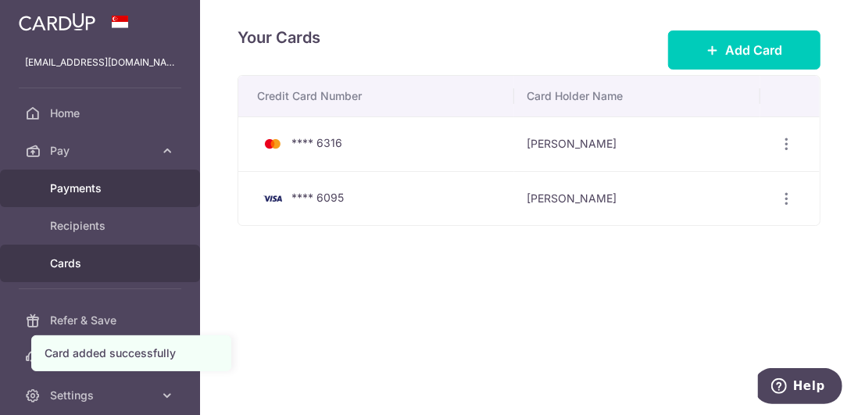
click at [91, 194] on span "Payments" at bounding box center [101, 189] width 103 height 16
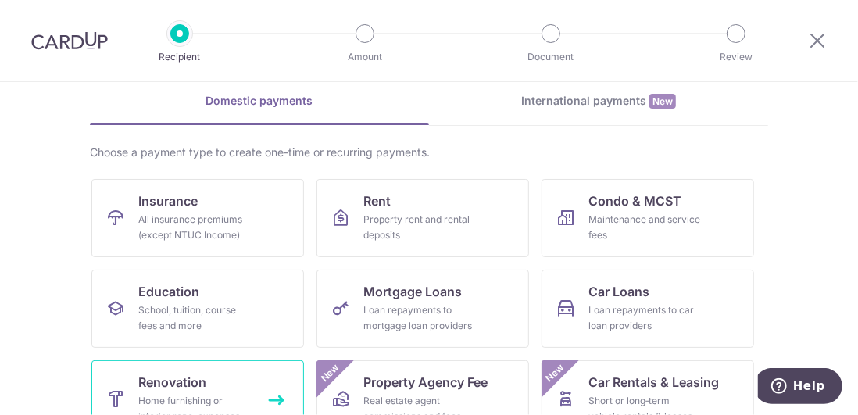
scroll to position [156, 0]
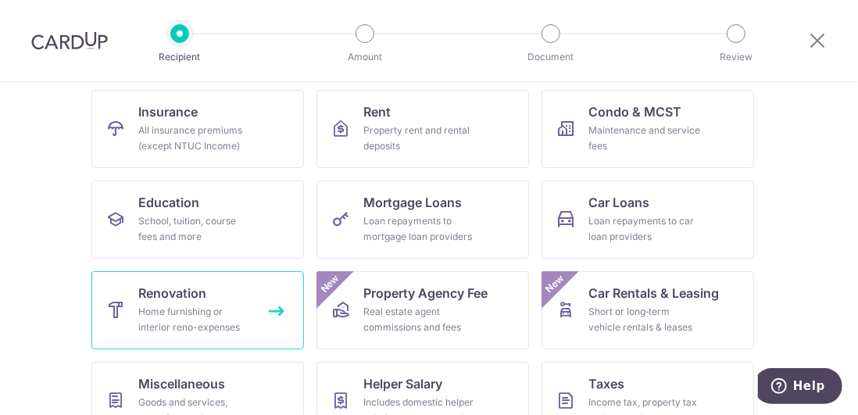
click at [194, 321] on div "Home furnishing or interior reno-expenses" at bounding box center [194, 319] width 113 height 31
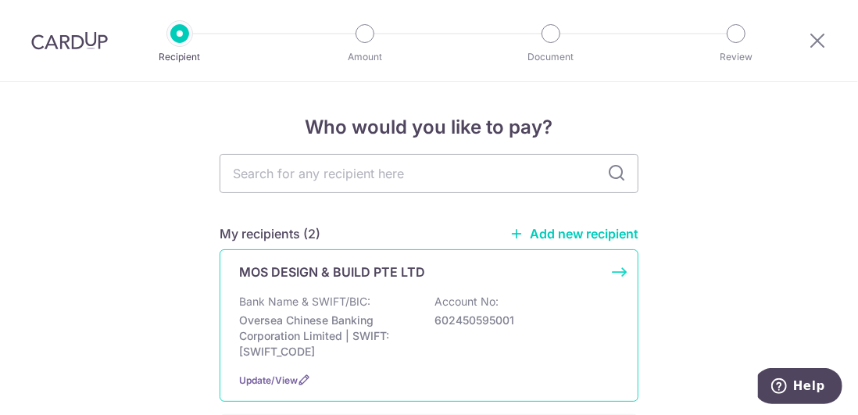
click at [353, 304] on p "Bank Name & SWIFT/BIC:" at bounding box center [304, 302] width 131 height 16
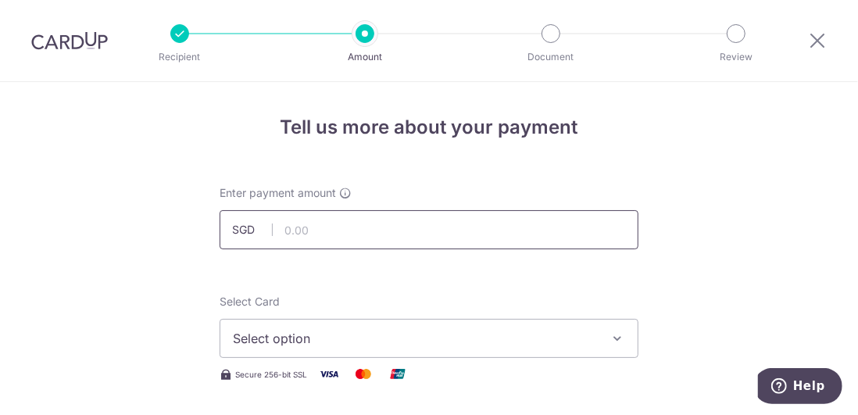
click at [315, 238] on input "text" at bounding box center [429, 229] width 419 height 39
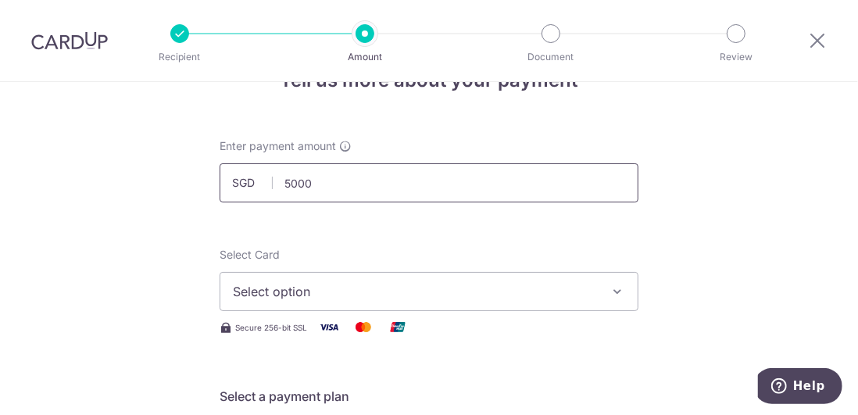
scroll to position [78, 0]
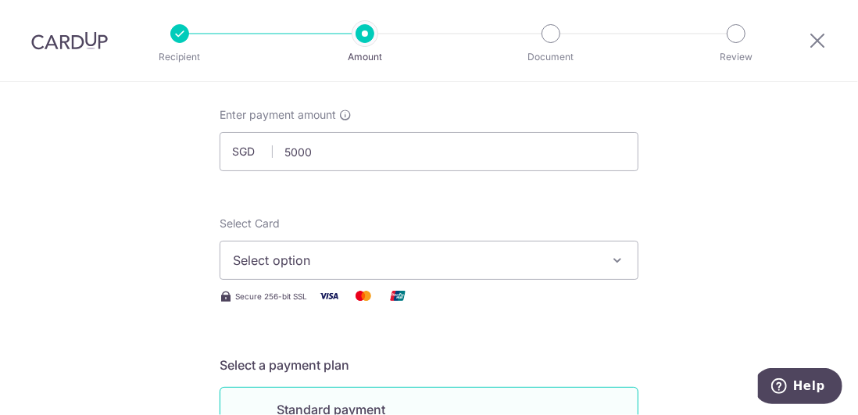
type input "5,000.00"
click at [321, 259] on span "Select option" at bounding box center [415, 260] width 364 height 19
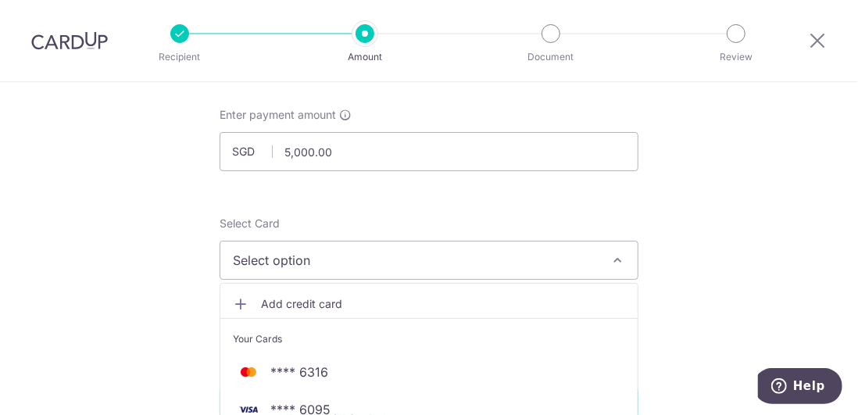
scroll to position [156, 0]
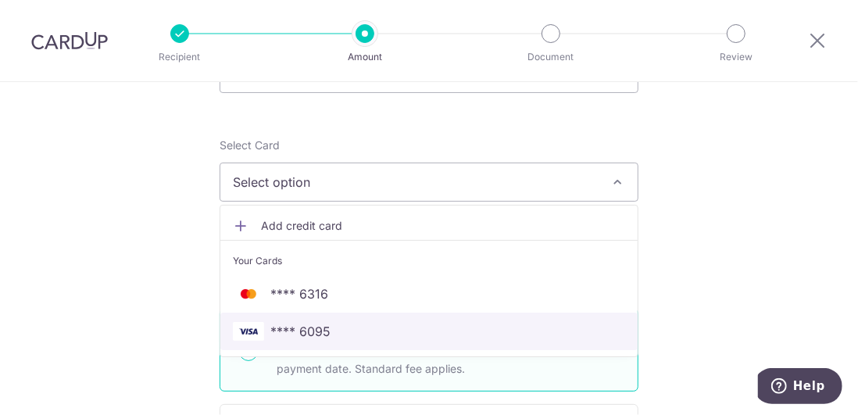
click at [296, 331] on span "**** 6095" at bounding box center [300, 331] width 60 height 19
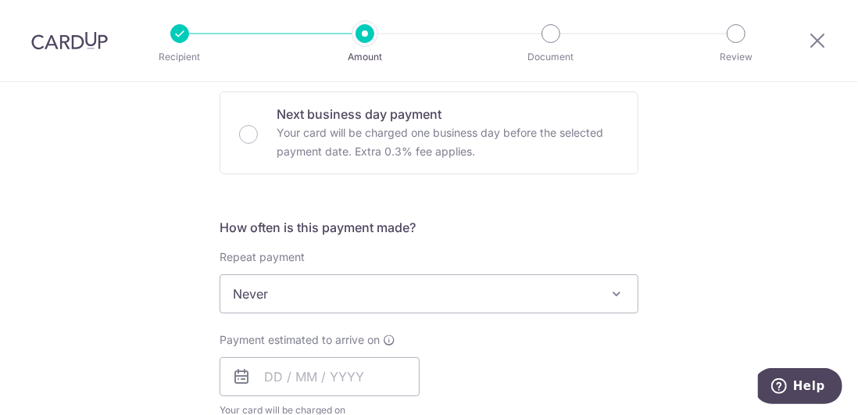
scroll to position [625, 0]
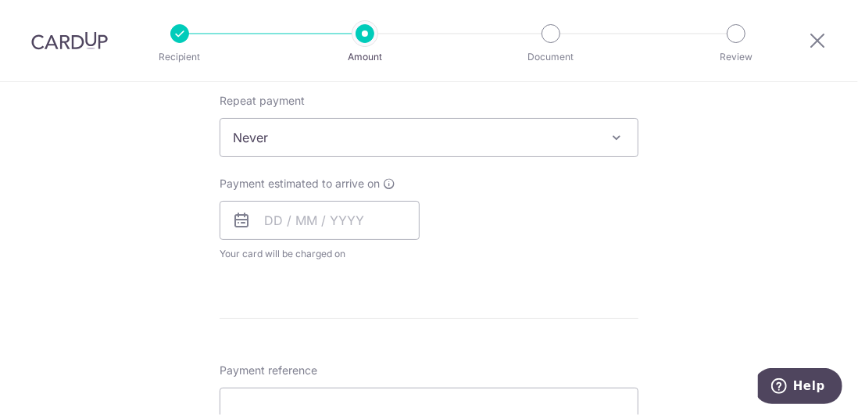
click at [351, 134] on span "Never" at bounding box center [428, 138] width 417 height 38
click at [245, 224] on icon at bounding box center [241, 220] width 19 height 19
click at [241, 221] on icon at bounding box center [241, 220] width 19 height 19
click at [314, 217] on input "text" at bounding box center [320, 220] width 200 height 39
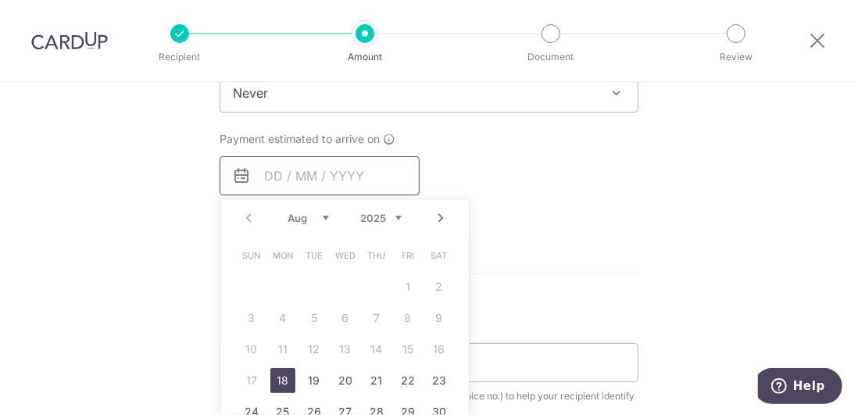
scroll to position [704, 0]
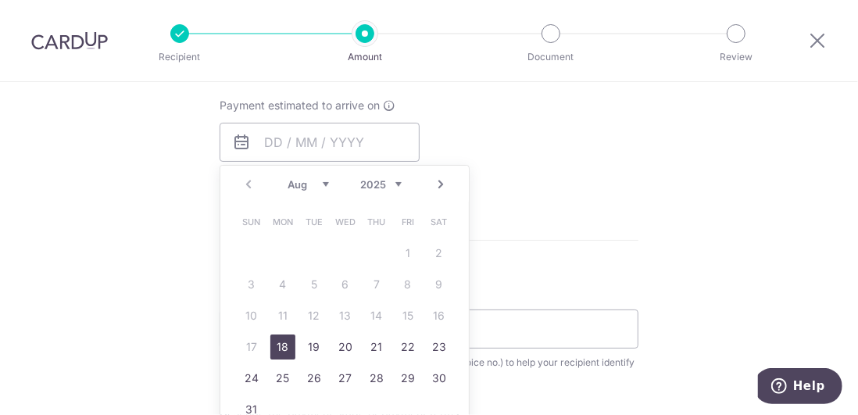
click at [277, 347] on link "18" at bounding box center [282, 347] width 25 height 25
type input "[DATE]"
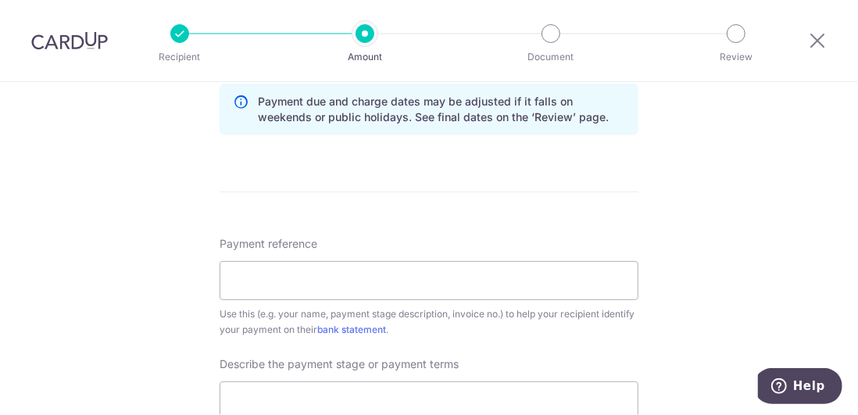
scroll to position [860, 0]
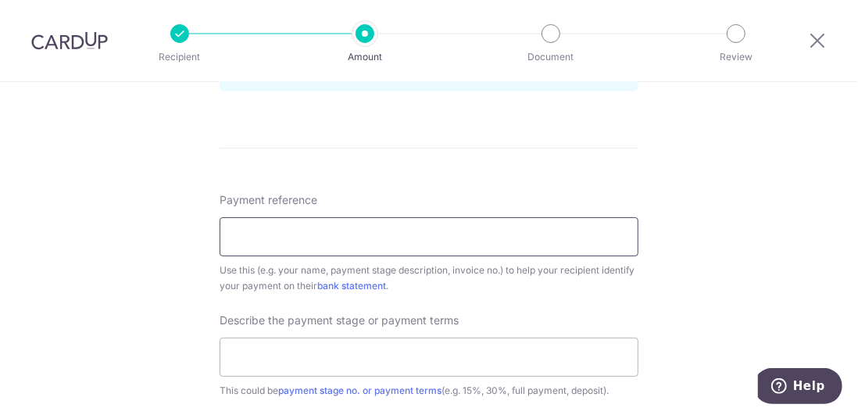
click at [303, 243] on input "Payment reference" at bounding box center [429, 236] width 419 height 39
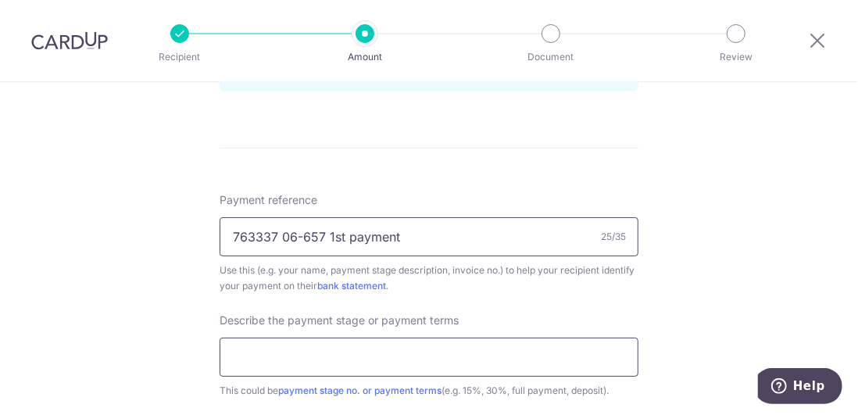
type input "763337 06-657 1st payment"
click at [333, 358] on input "text" at bounding box center [429, 357] width 419 height 39
paste input "763337 06-657 1st payment"
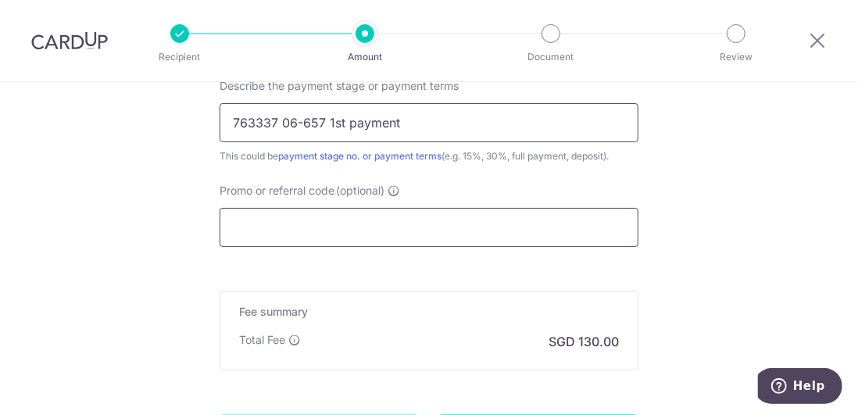
type input "763337 06-657 1st payment"
click at [320, 230] on input "Promo or referral code (optional)" at bounding box center [429, 227] width 419 height 39
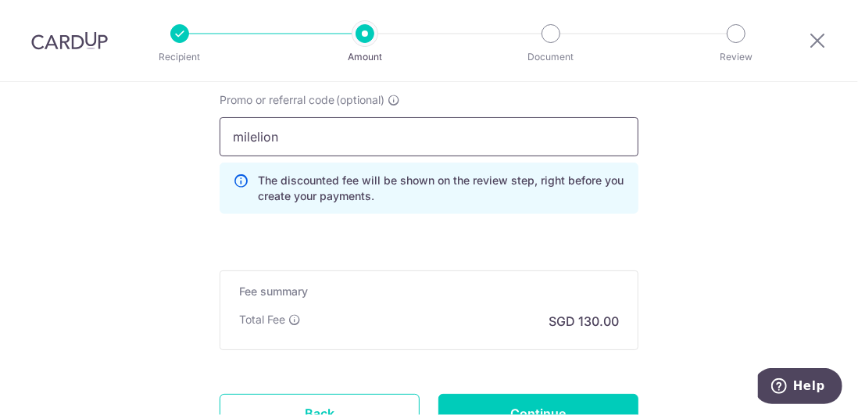
scroll to position [1251, 0]
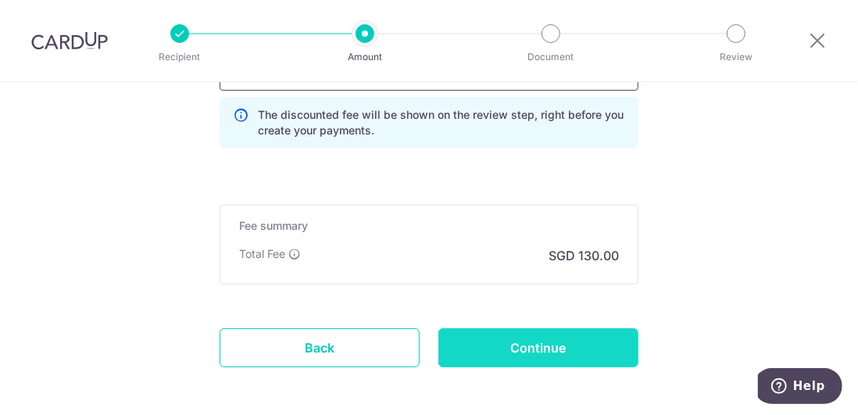
type input "milelion"
click at [489, 346] on input "Continue" at bounding box center [539, 347] width 200 height 39
type input "Create Schedule"
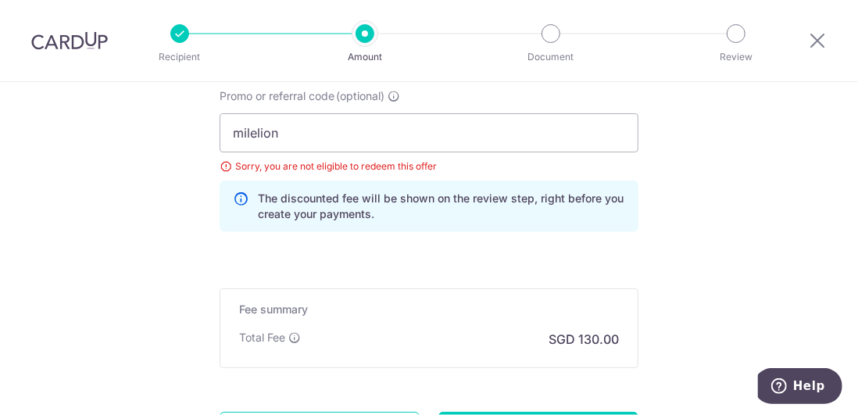
scroll to position [1184, 0]
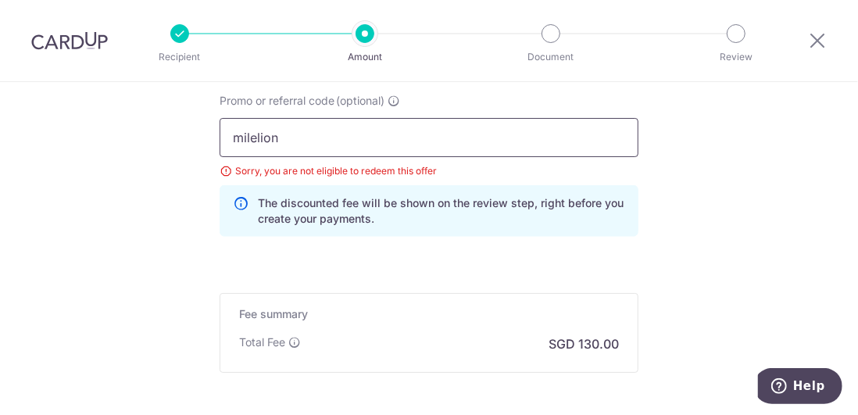
drag, startPoint x: 300, startPoint y: 135, endPoint x: 119, endPoint y: 134, distance: 181.4
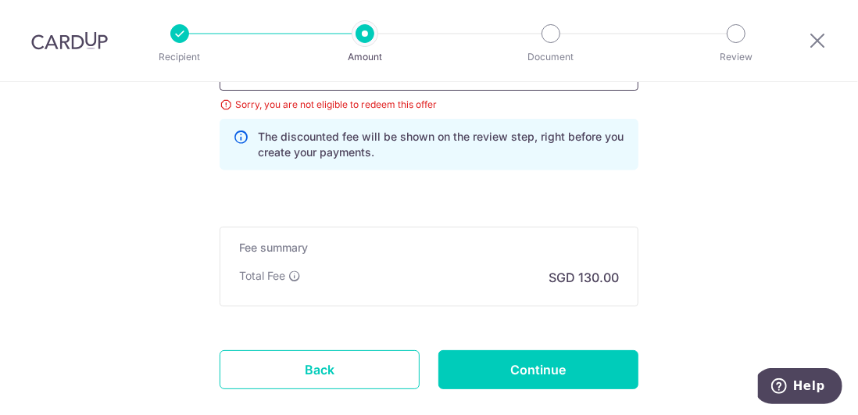
scroll to position [1337, 0]
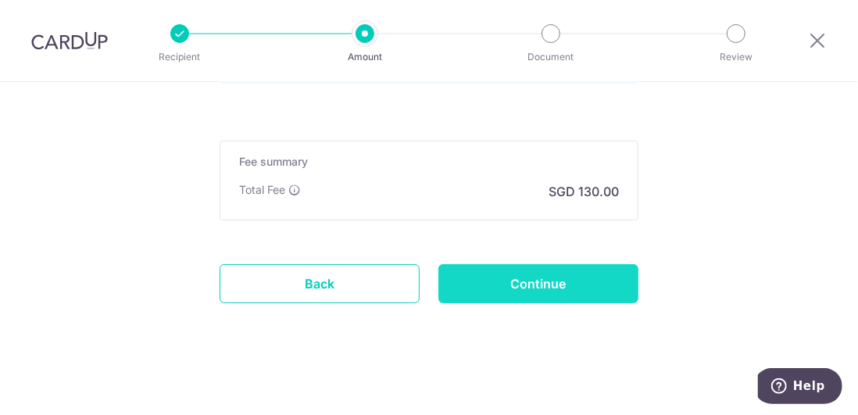
type input "off225"
click at [509, 287] on input "Continue" at bounding box center [539, 283] width 200 height 39
type input "Update Schedule"
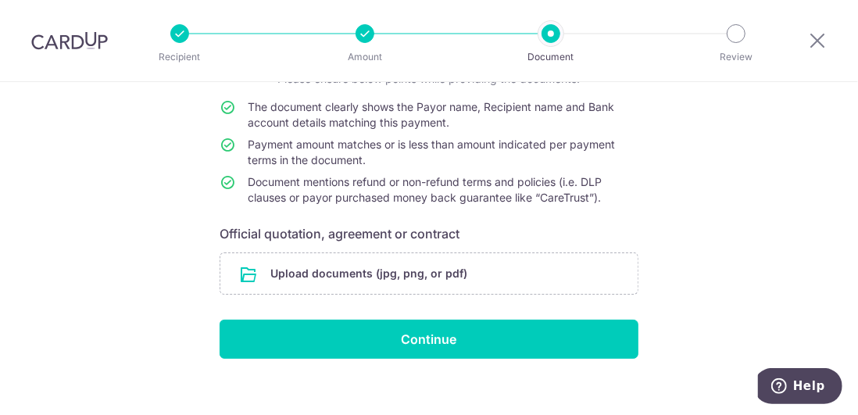
scroll to position [145, 0]
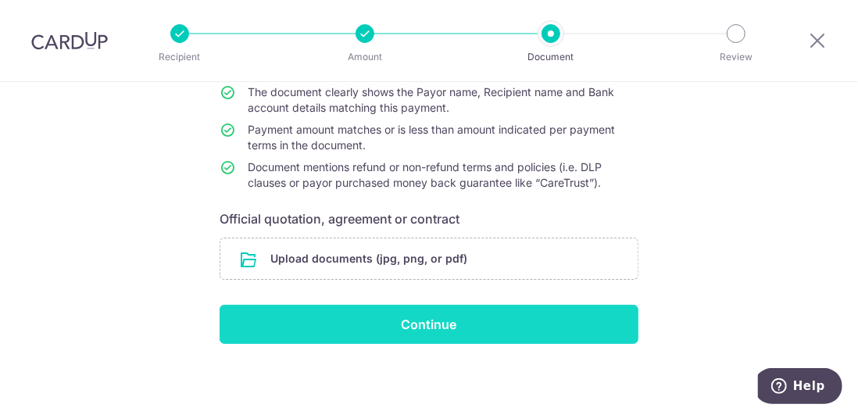
click at [426, 317] on input "Continue" at bounding box center [429, 324] width 419 height 39
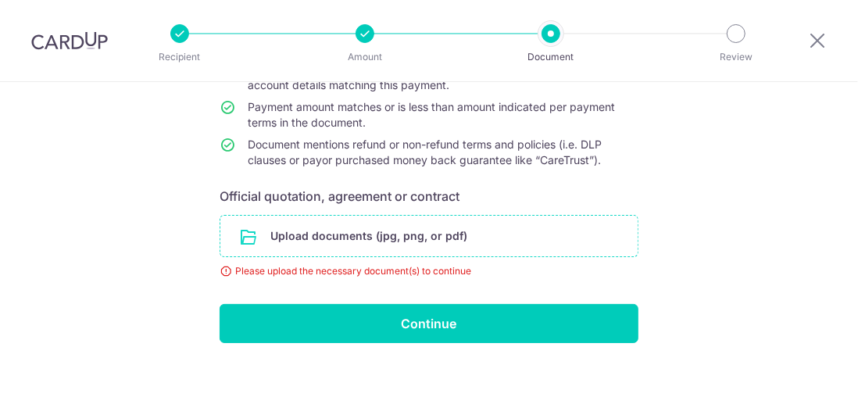
click at [385, 238] on input "file" at bounding box center [428, 236] width 417 height 41
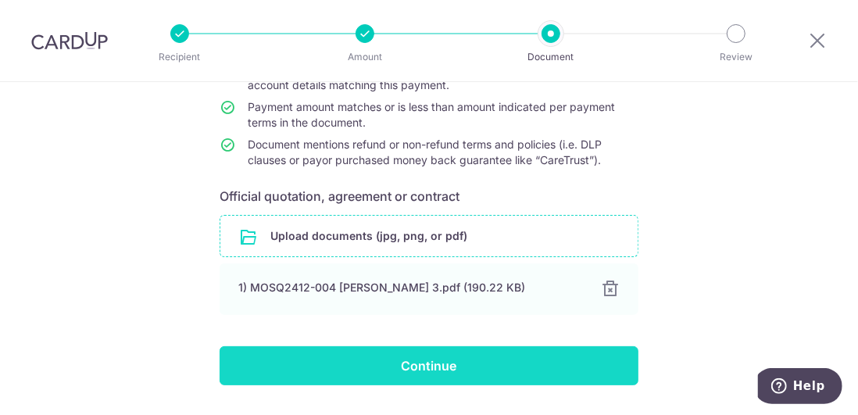
click at [467, 357] on input "Continue" at bounding box center [429, 365] width 419 height 39
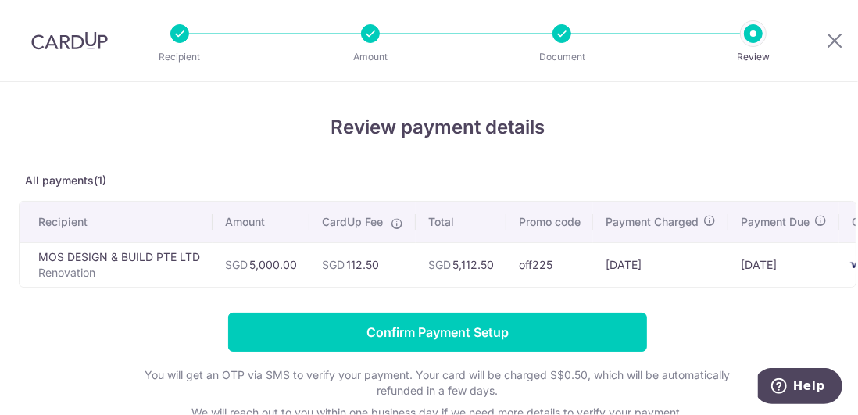
click at [57, 36] on img at bounding box center [69, 40] width 77 height 19
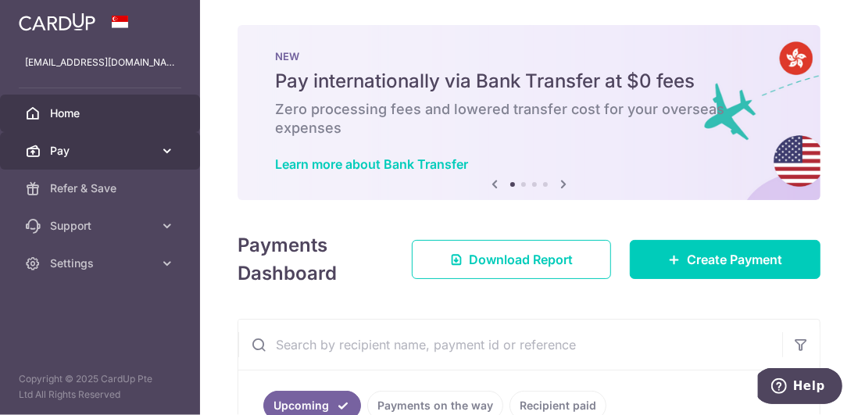
click at [67, 145] on span "Pay" at bounding box center [101, 151] width 103 height 16
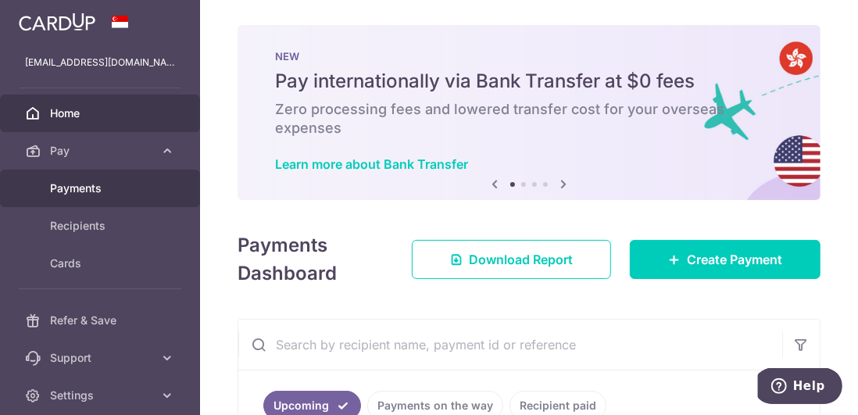
click at [60, 178] on link "Payments" at bounding box center [100, 189] width 200 height 38
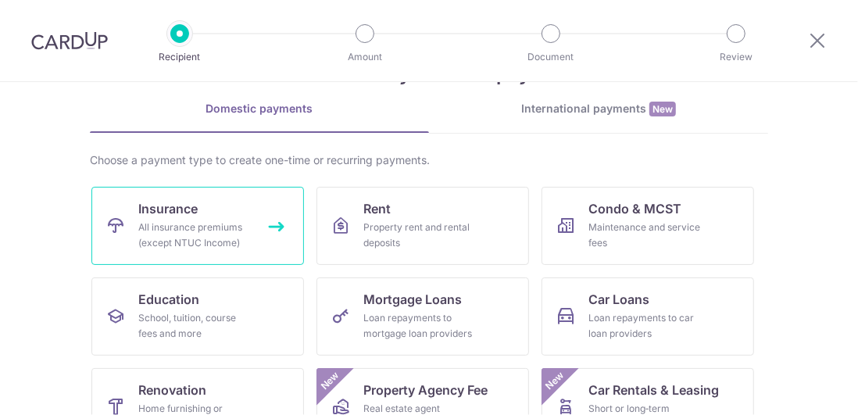
scroll to position [156, 0]
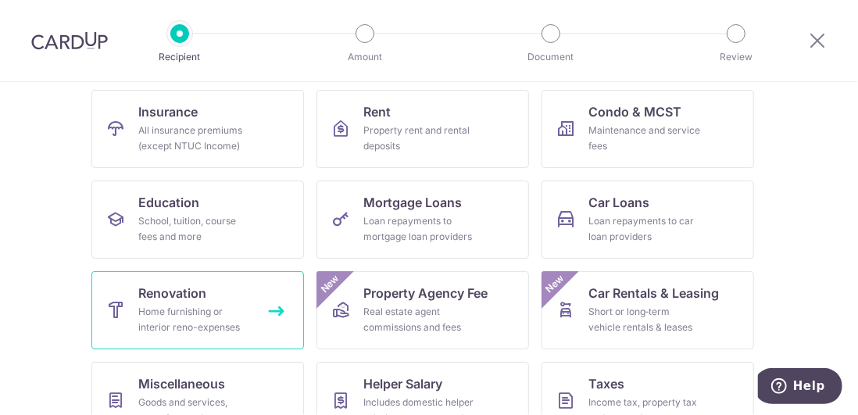
click at [167, 310] on div "Home furnishing or interior reno-expenses" at bounding box center [194, 319] width 113 height 31
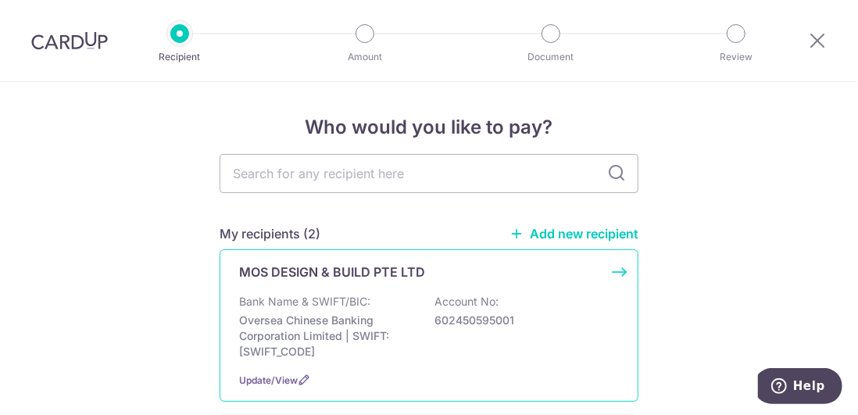
click at [321, 313] on p "Oversea Chinese Banking Corporation Limited | SWIFT: OCBCSGSGXXX" at bounding box center [326, 336] width 175 height 47
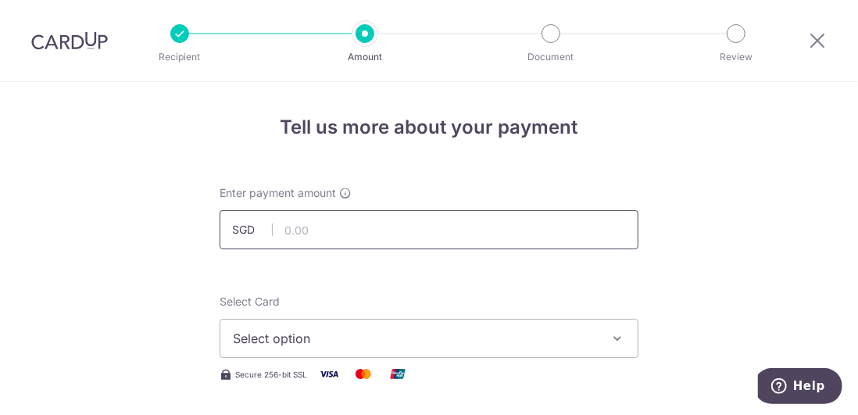
click at [350, 231] on input "text" at bounding box center [429, 229] width 419 height 39
type input "5,000.00"
click at [310, 344] on span "Select option" at bounding box center [415, 338] width 364 height 19
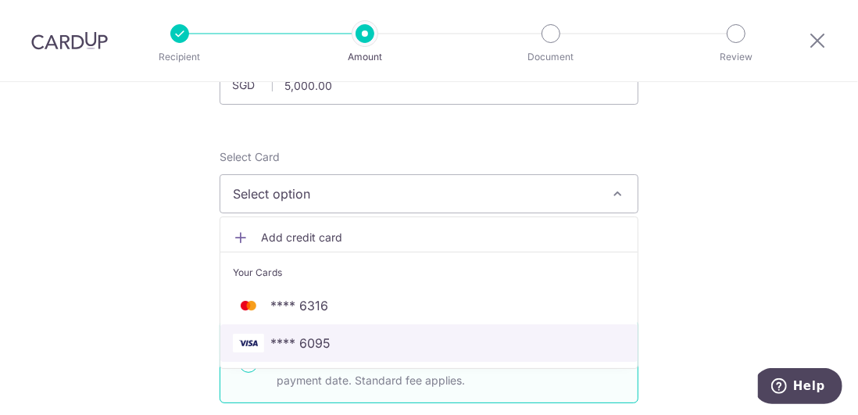
scroll to position [156, 0]
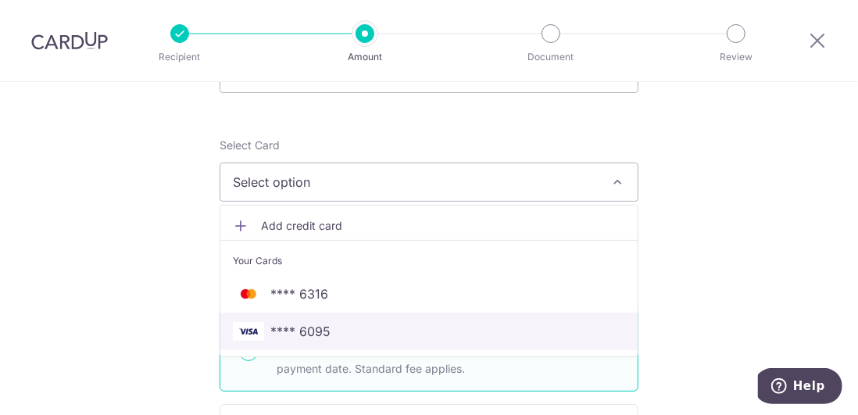
click at [327, 322] on span "**** 6095" at bounding box center [429, 331] width 392 height 19
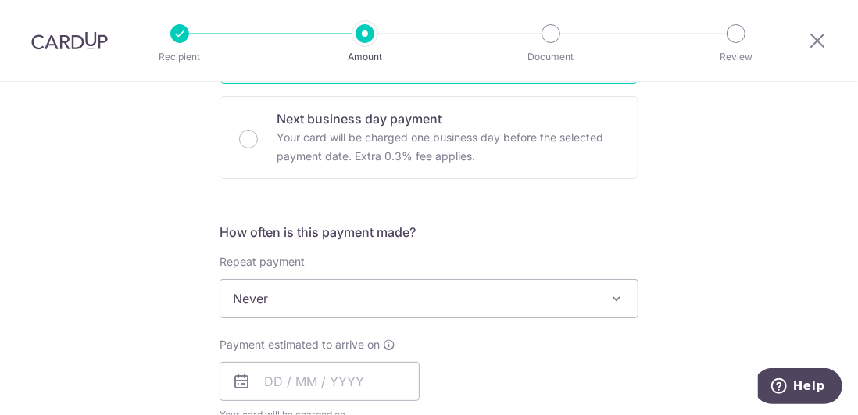
scroll to position [469, 0]
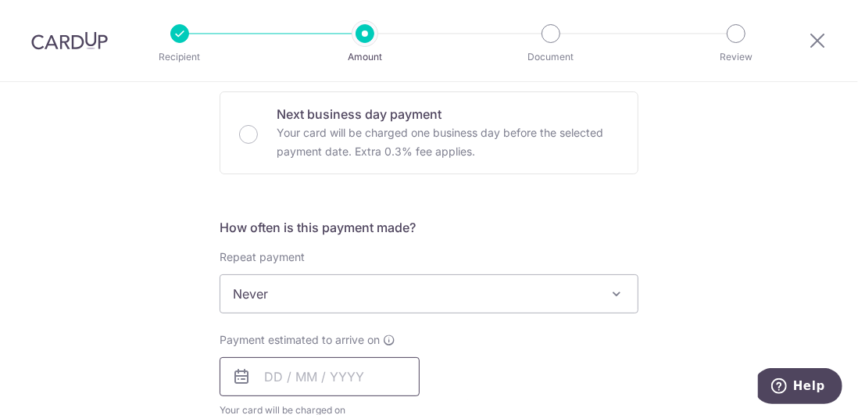
click at [291, 372] on input "text" at bounding box center [320, 376] width 200 height 39
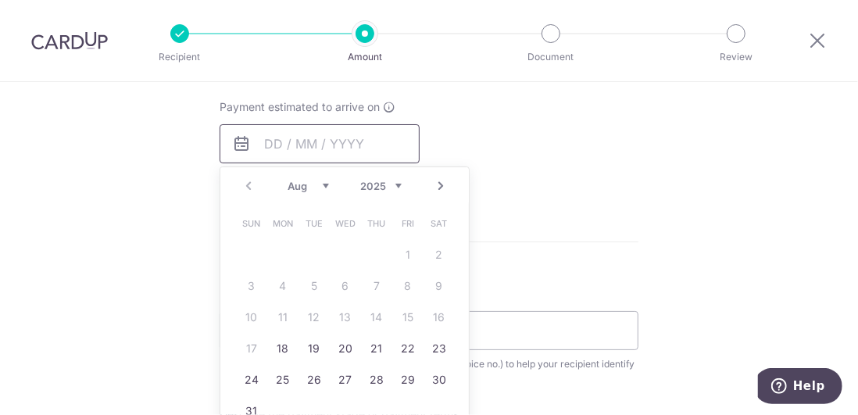
scroll to position [704, 0]
click at [277, 343] on link "18" at bounding box center [282, 347] width 25 height 25
type input "[DATE]"
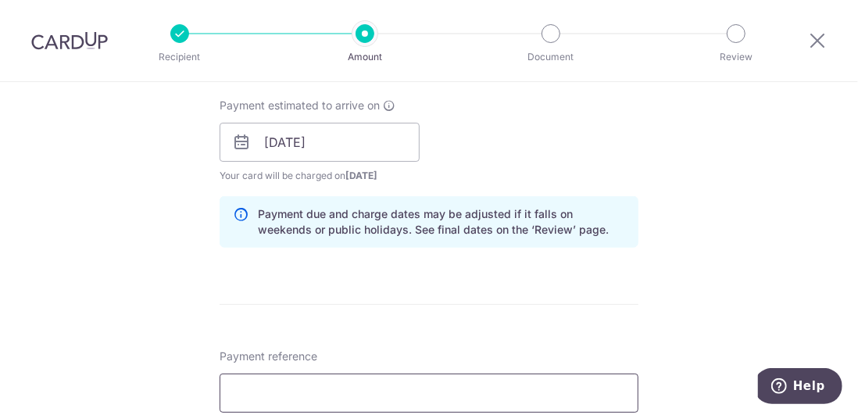
click at [312, 382] on input "Payment reference" at bounding box center [429, 393] width 419 height 39
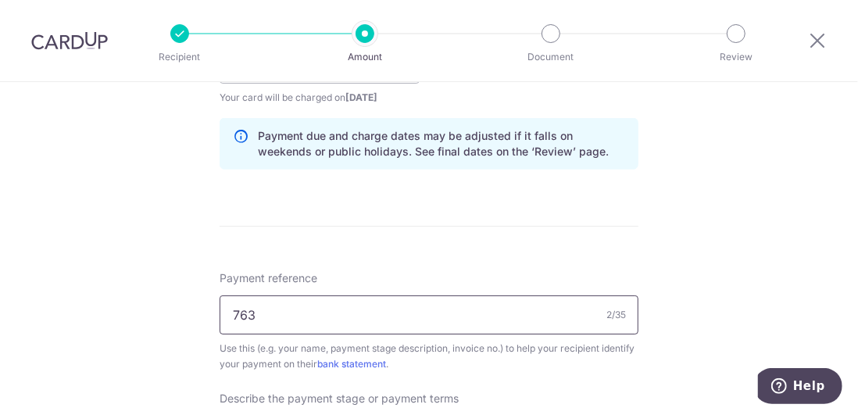
click button "Add Card" at bounding box center [0, 0] width 0 height 0
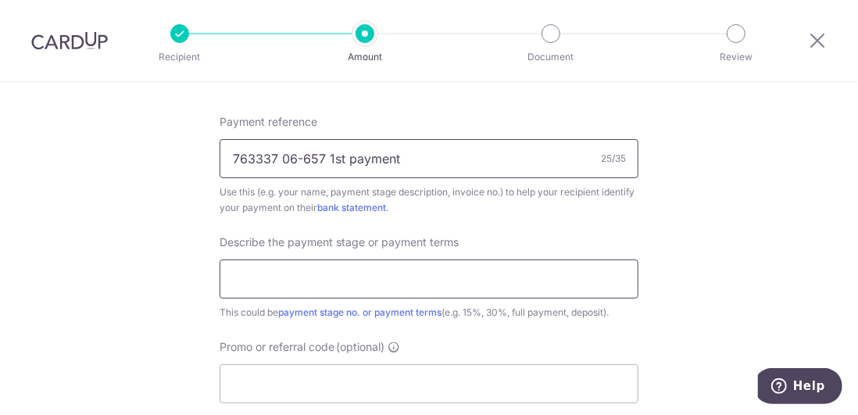
type input "763337 06-657 1st payment"
click at [313, 293] on input "text" at bounding box center [429, 279] width 419 height 39
paste input "763337 06-657 1st payment"
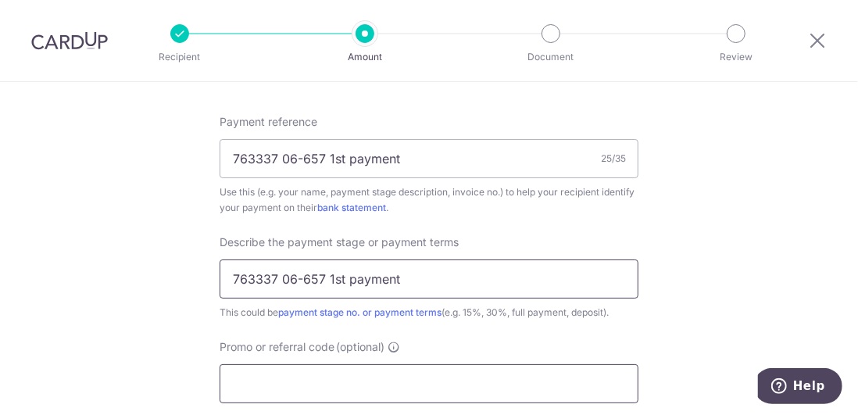
type input "763337 06-657 1st payment"
click at [299, 379] on input "Promo or referral code (optional)" at bounding box center [429, 383] width 419 height 39
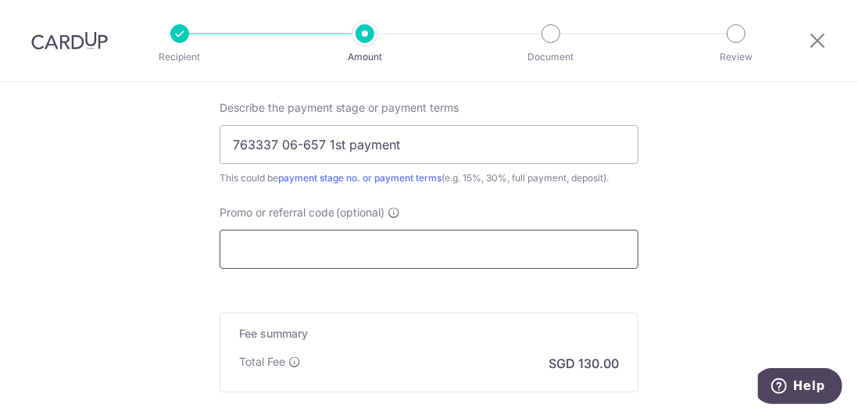
scroll to position [1173, 0]
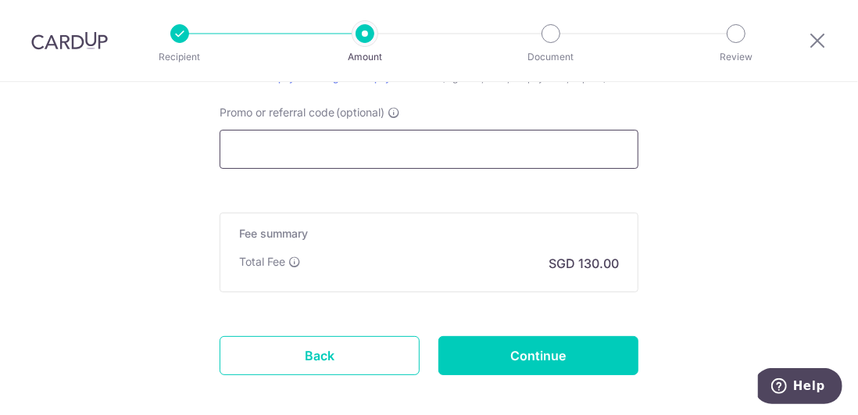
click at [410, 159] on input "Promo or referral code (optional)" at bounding box center [429, 149] width 419 height 39
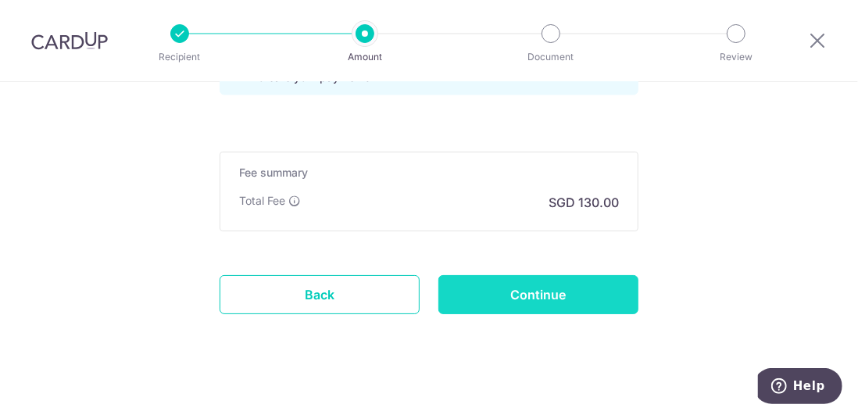
scroll to position [1315, 0]
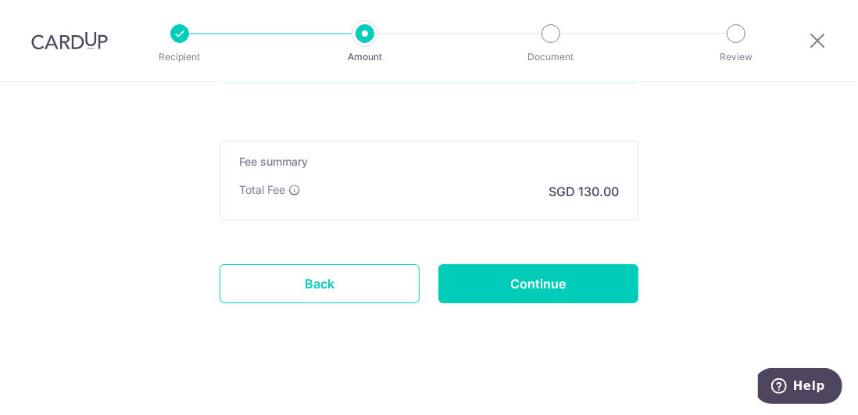
type input "off225"
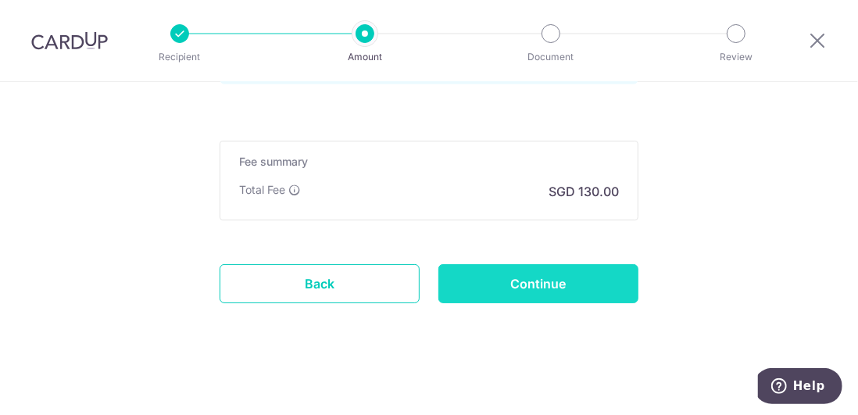
click at [540, 291] on input "Continue" at bounding box center [539, 283] width 200 height 39
type input "Create Schedule"
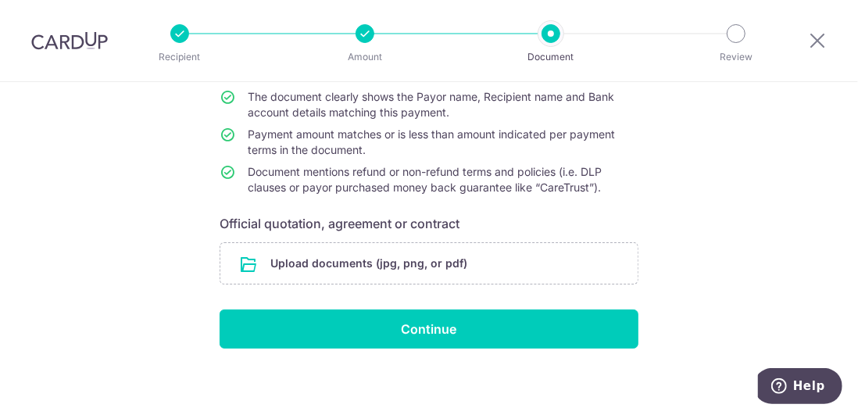
scroll to position [145, 0]
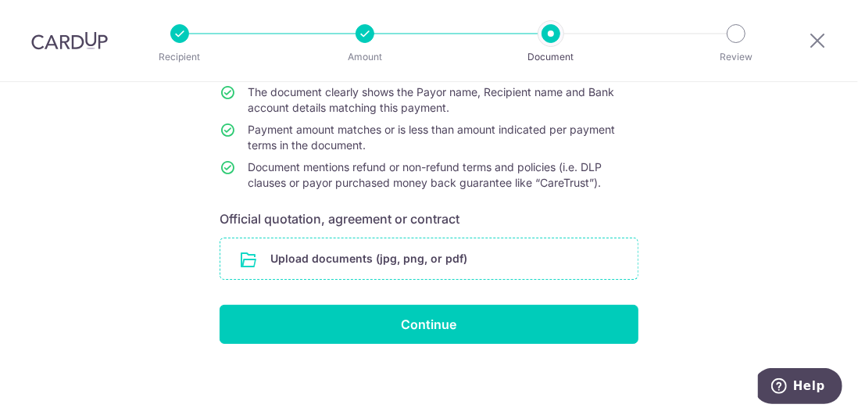
click at [396, 276] on input "file" at bounding box center [428, 258] width 417 height 41
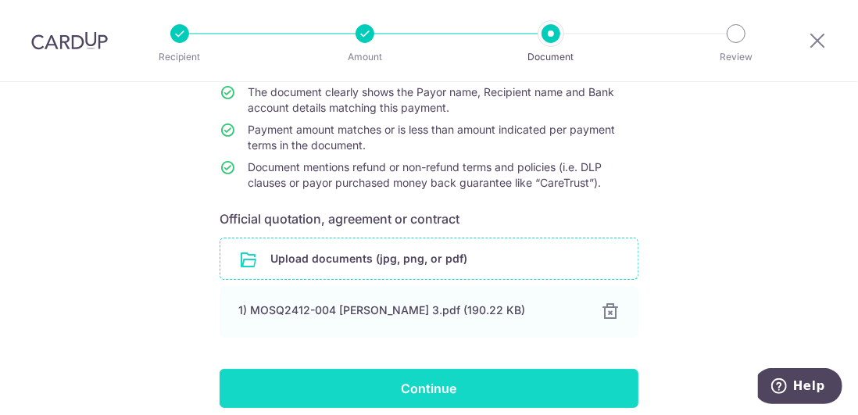
click at [475, 382] on input "Continue" at bounding box center [429, 388] width 419 height 39
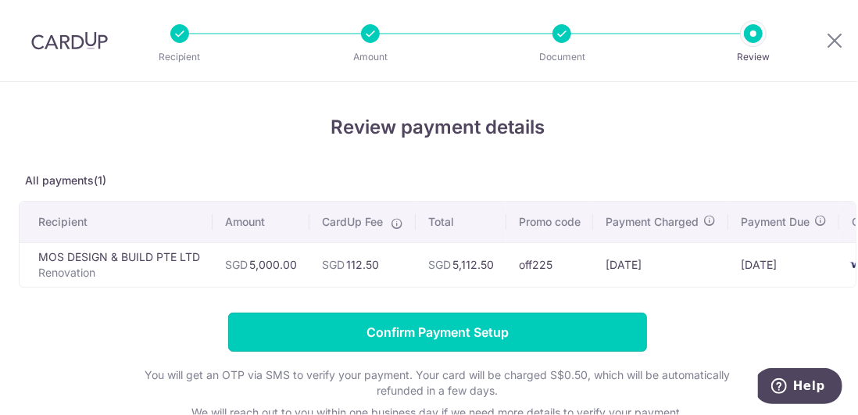
click at [458, 346] on input "Confirm Payment Setup" at bounding box center [437, 332] width 419 height 39
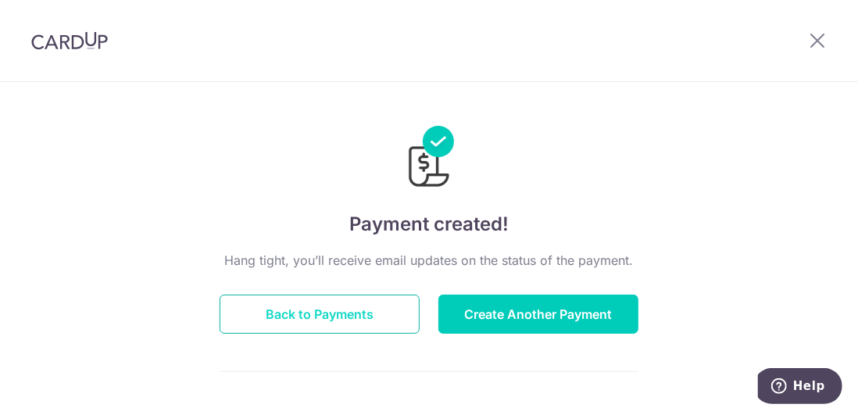
click at [376, 317] on button "Back to Payments" at bounding box center [320, 314] width 200 height 39
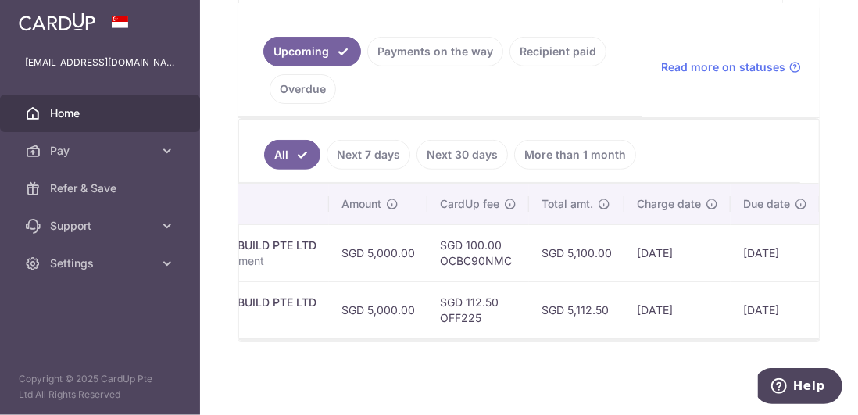
scroll to position [0, 414]
drag, startPoint x: 599, startPoint y: 340, endPoint x: 546, endPoint y: 346, distance: 53.4
click at [546, 346] on div "× Pause Schedule Pause all future payments in this series Pause just this one p…" at bounding box center [529, 207] width 658 height 415
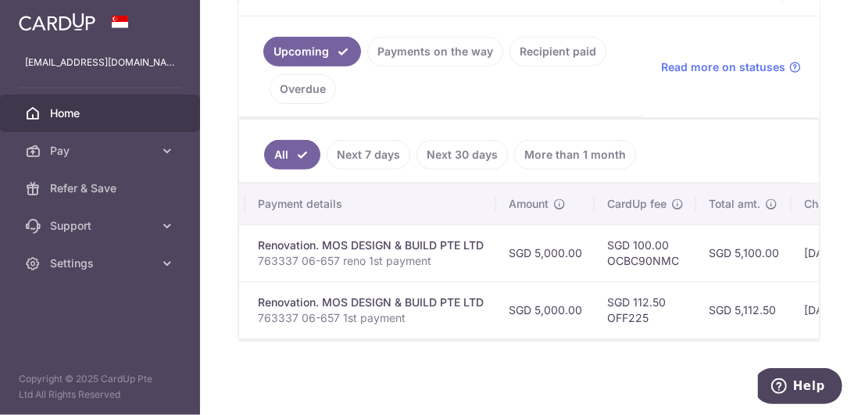
scroll to position [0, 242]
